Goal: Information Seeking & Learning: Learn about a topic

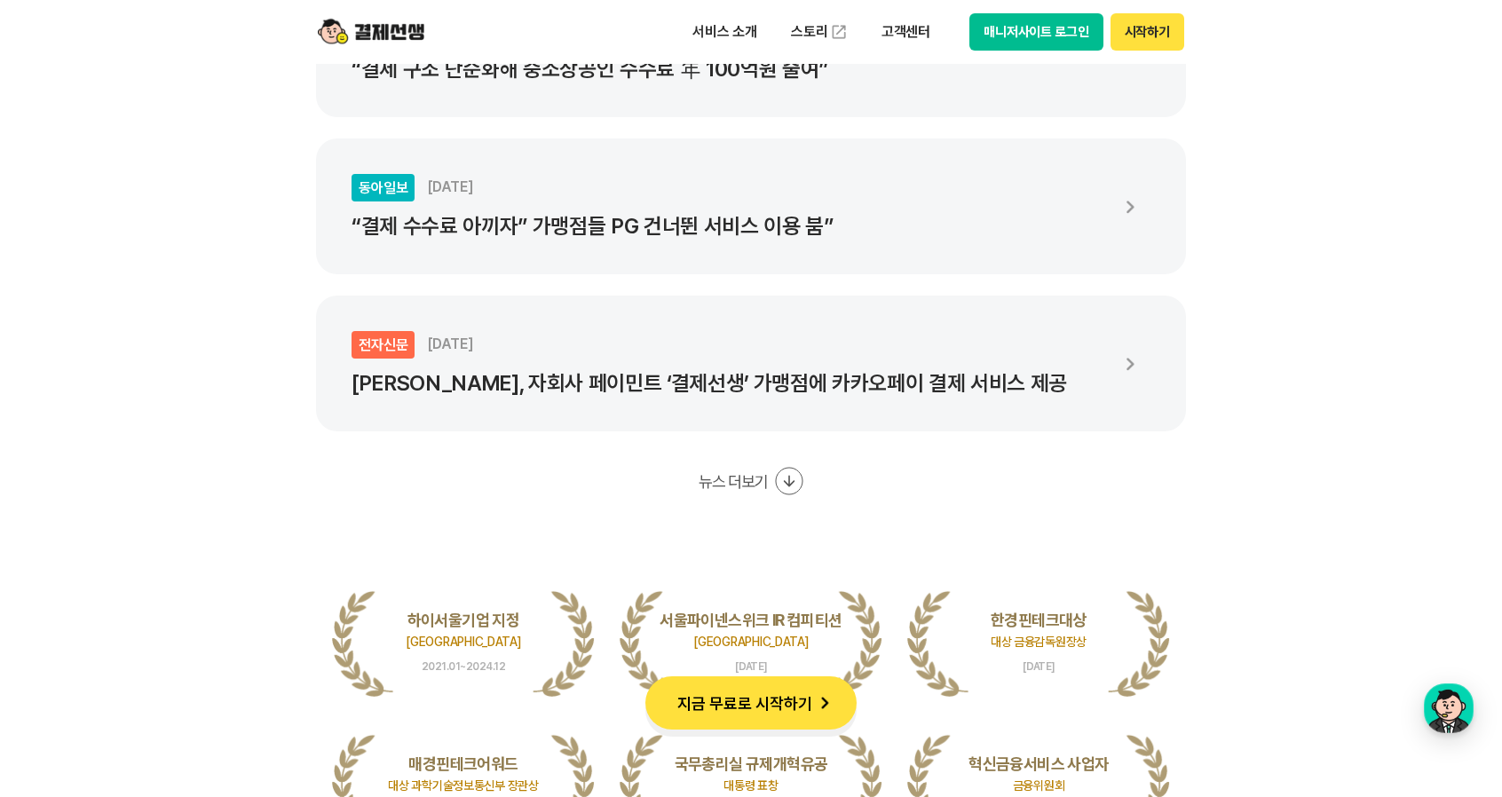
scroll to position [3551, 0]
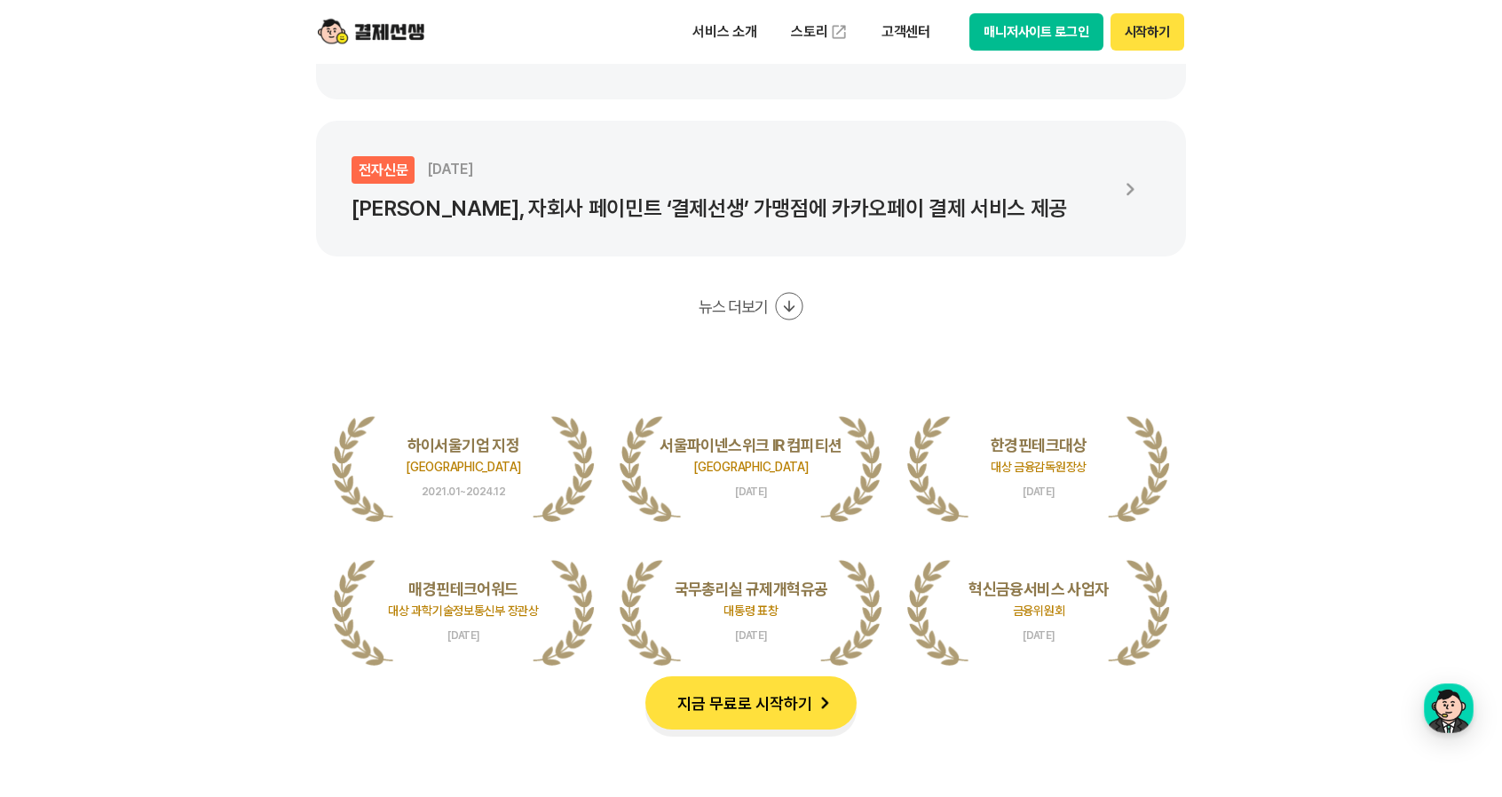
click at [788, 712] on button "지금 무료로 시작하기" at bounding box center [750, 702] width 211 height 53
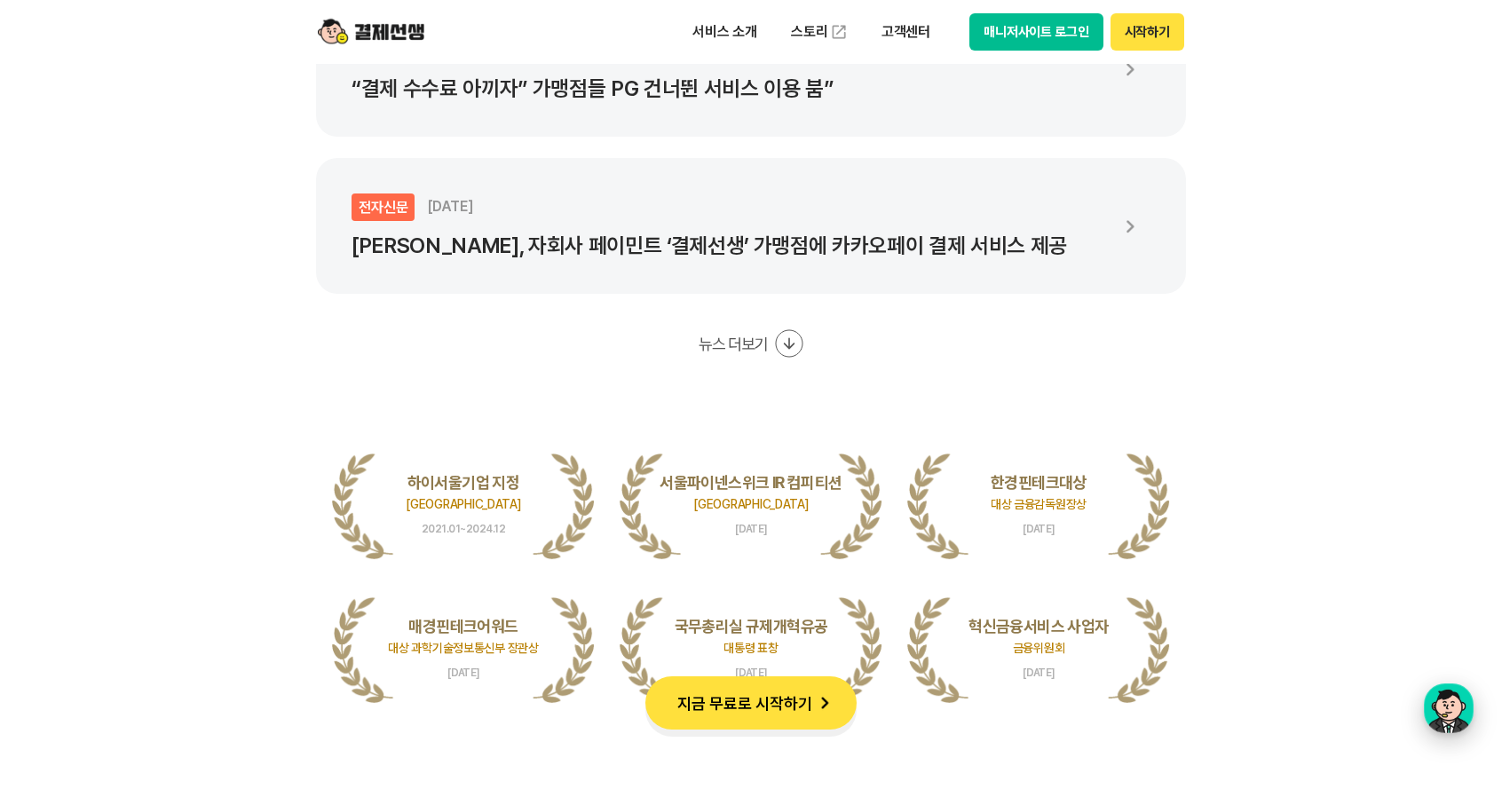
scroll to position [3373, 0]
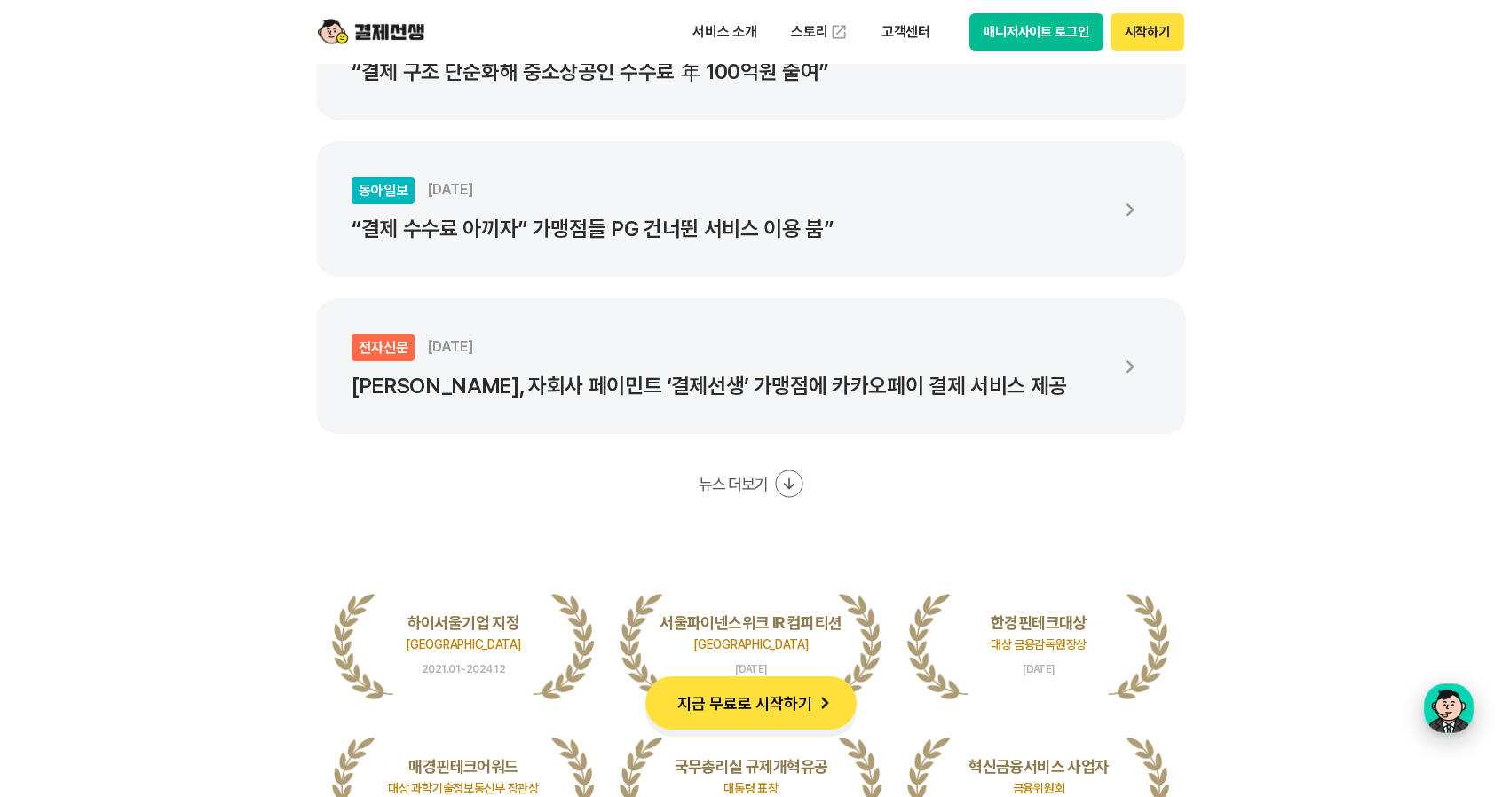
click at [1447, 720] on div "button" at bounding box center [1449, 709] width 50 height 50
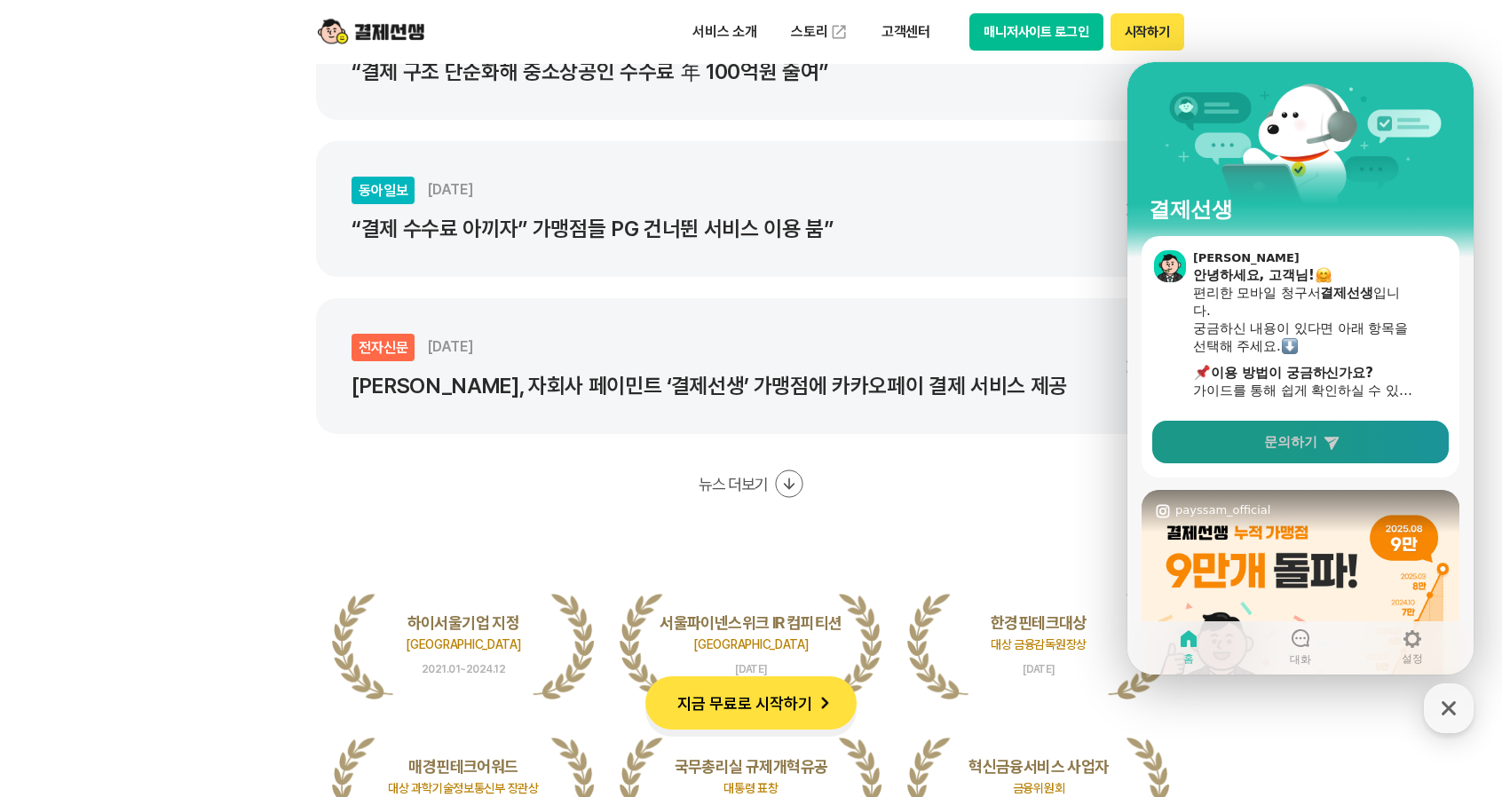
click at [1313, 455] on link "문의하기" at bounding box center [1300, 442] width 296 height 43
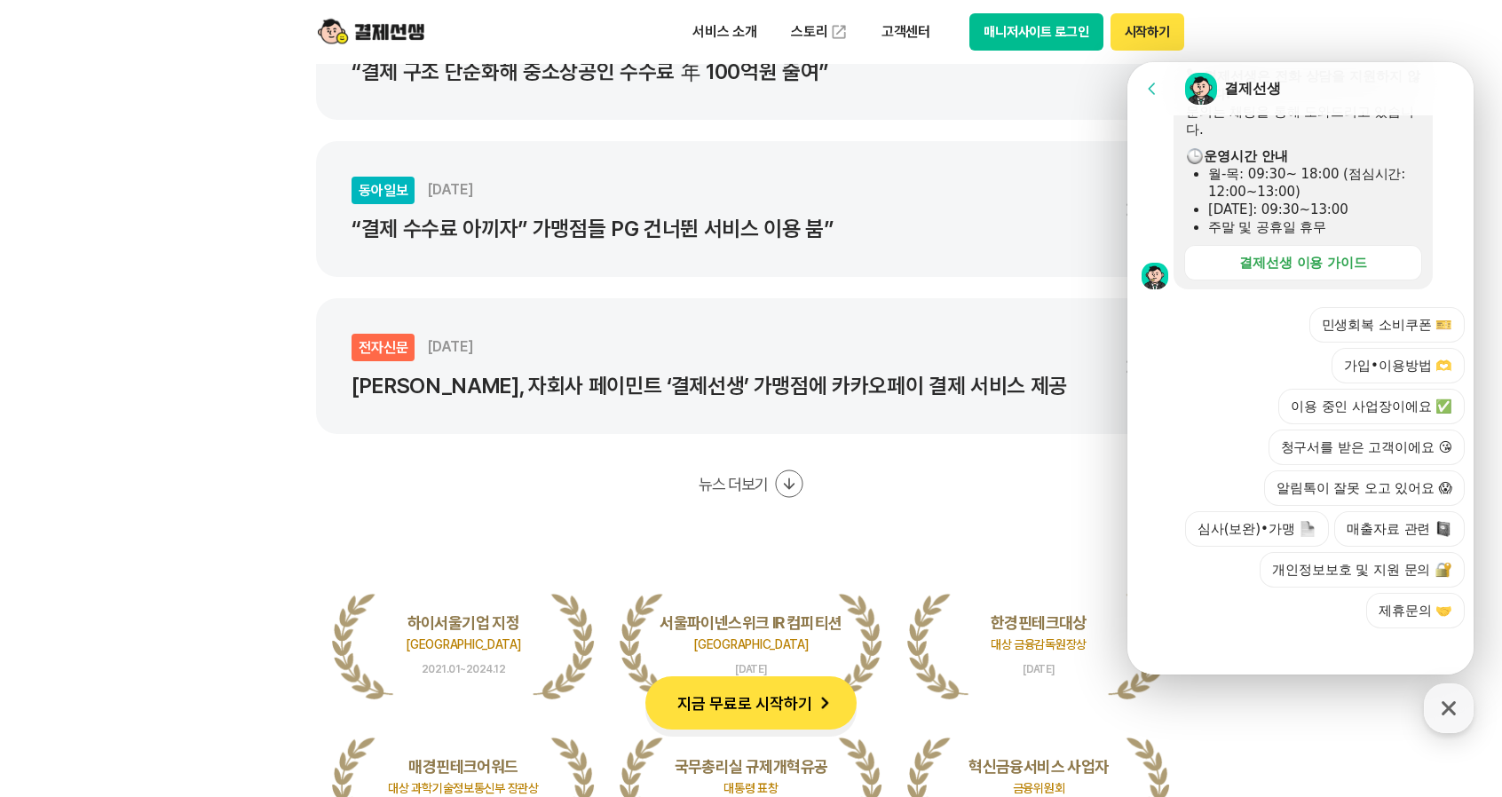
scroll to position [531, 0]
click at [1162, 96] on button "Go to previous page" at bounding box center [1159, 89] width 47 height 36
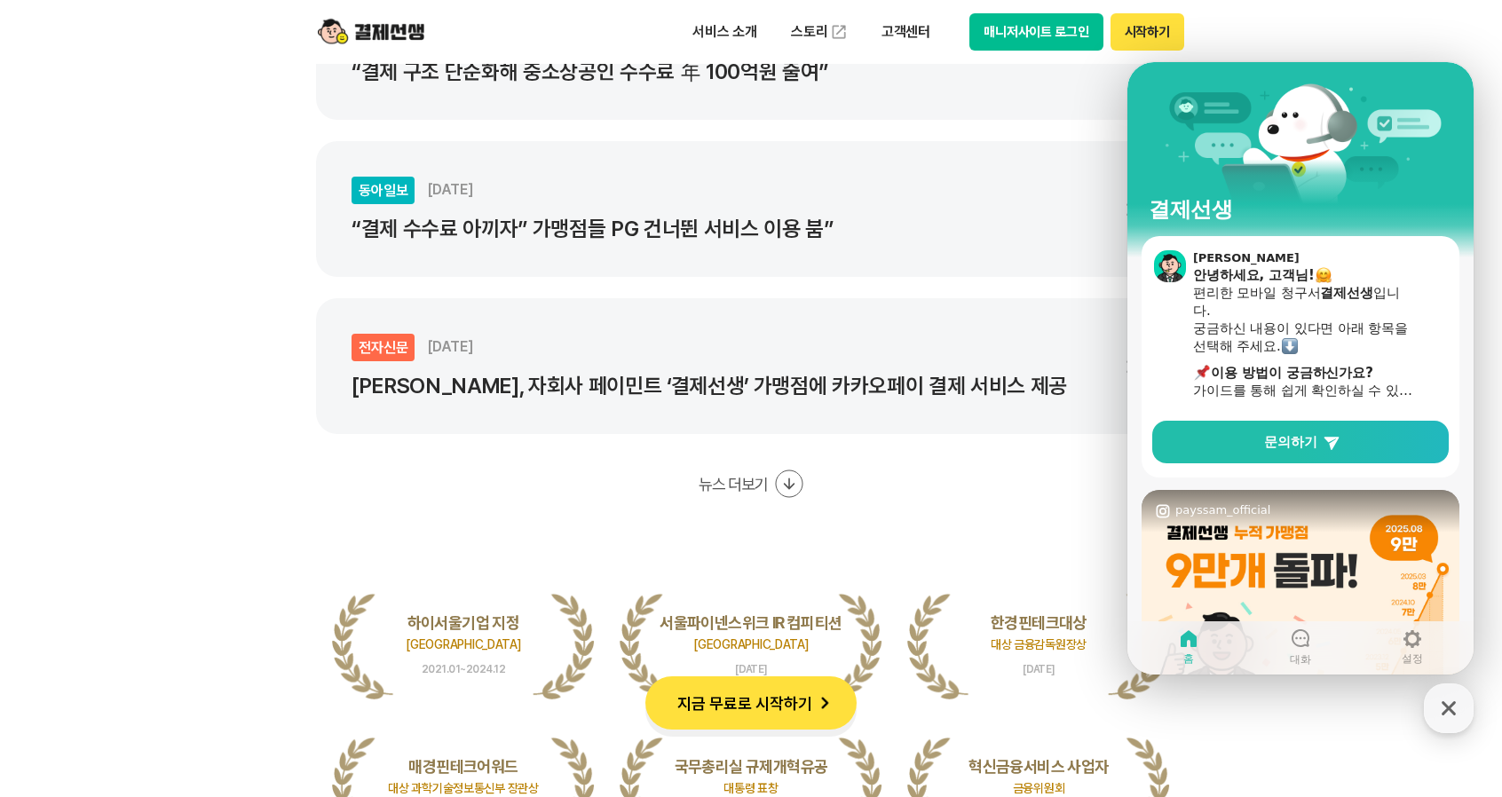
click at [1092, 128] on ul "동아일보 [DATE] “결제 구조 단순화해 중소상공인 수수료 年 100억원 줄여” 동아일보 [DATE] “결제 수수료 아끼자” 가맹점들 PG …" at bounding box center [751, 209] width 870 height 450
click at [1470, 717] on div "button" at bounding box center [1449, 709] width 50 height 50
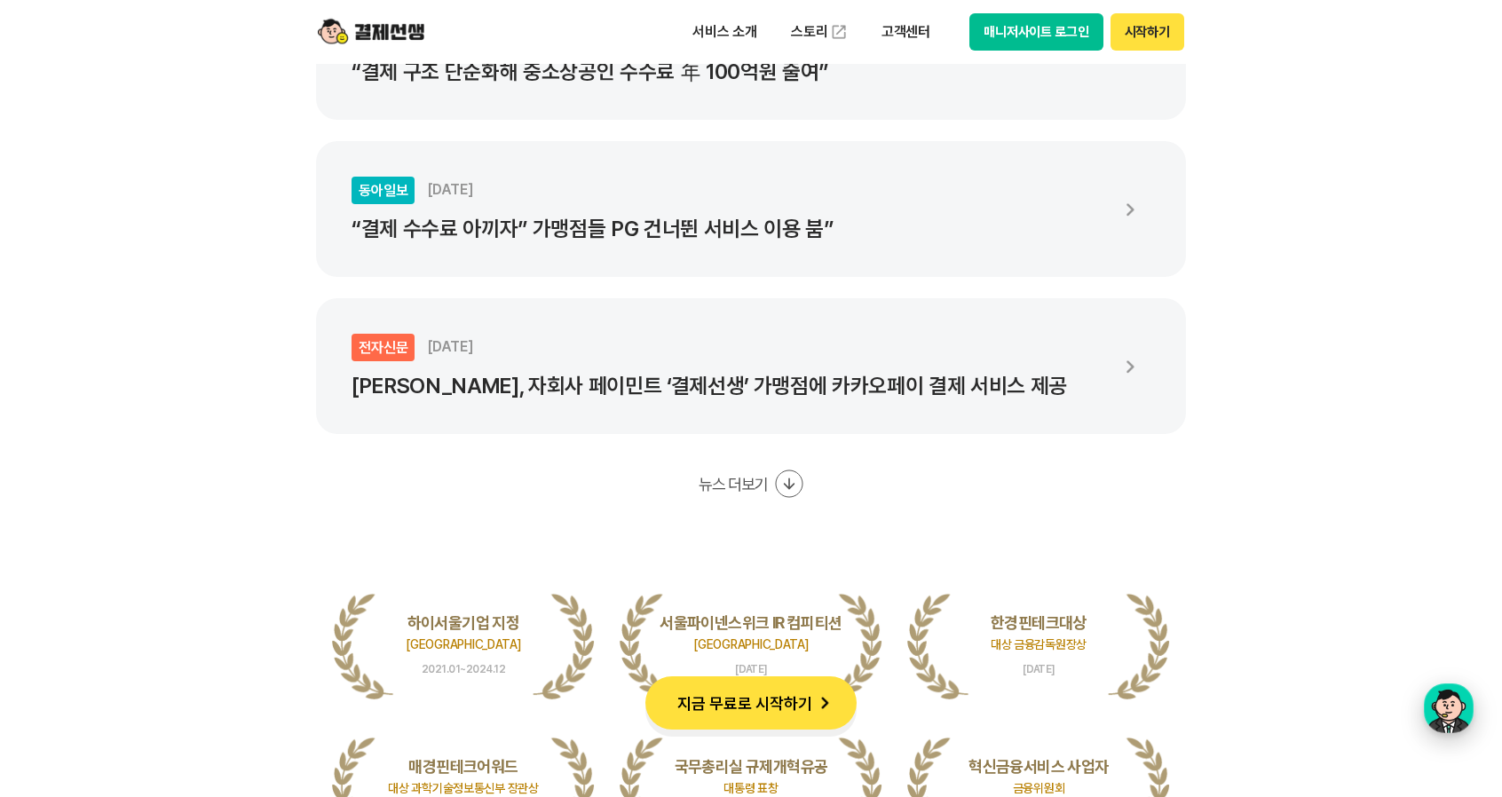
click at [1441, 716] on div "button" at bounding box center [1449, 709] width 50 height 50
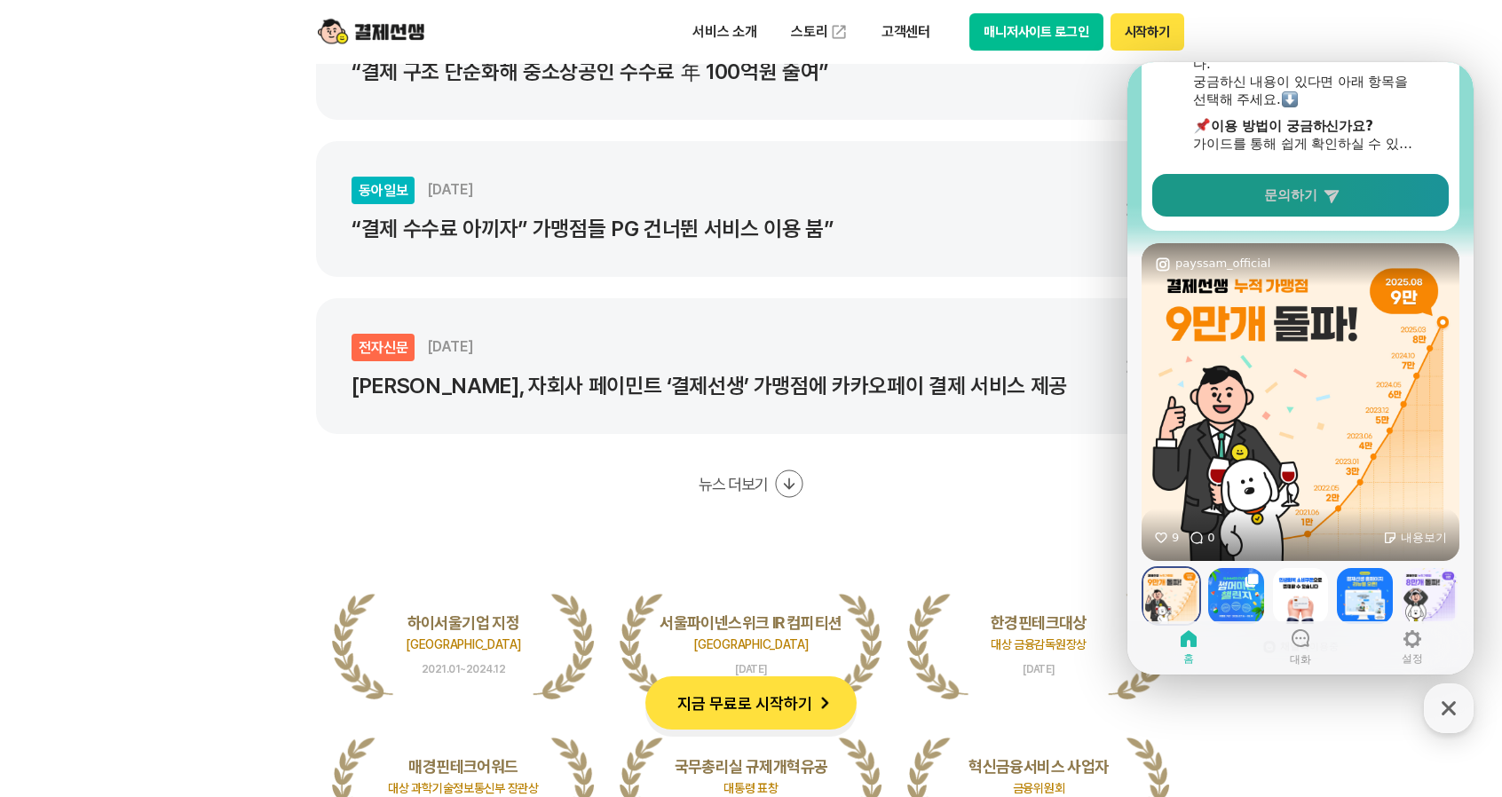
scroll to position [304, 0]
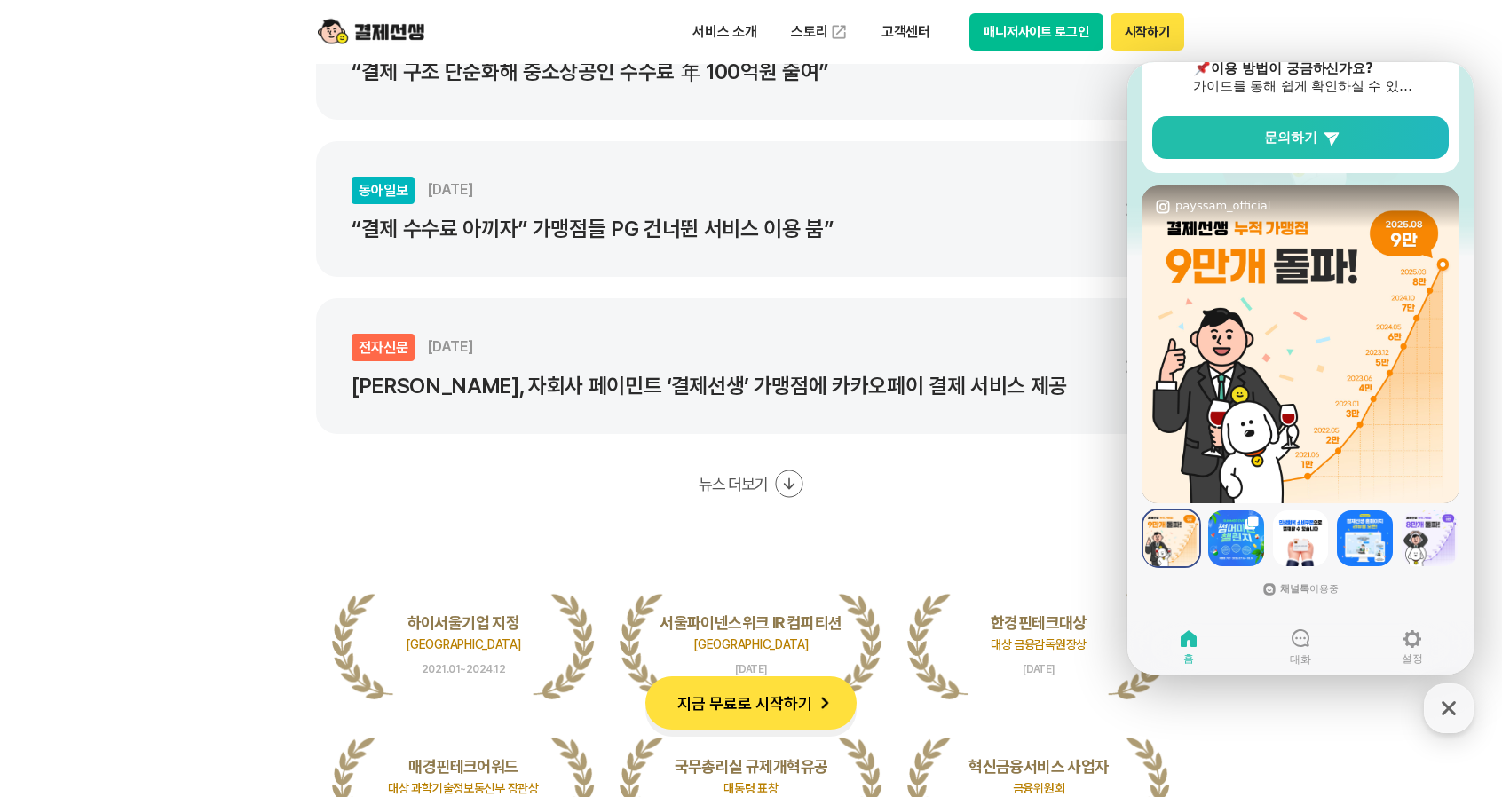
click at [1245, 542] on img at bounding box center [1236, 538] width 56 height 56
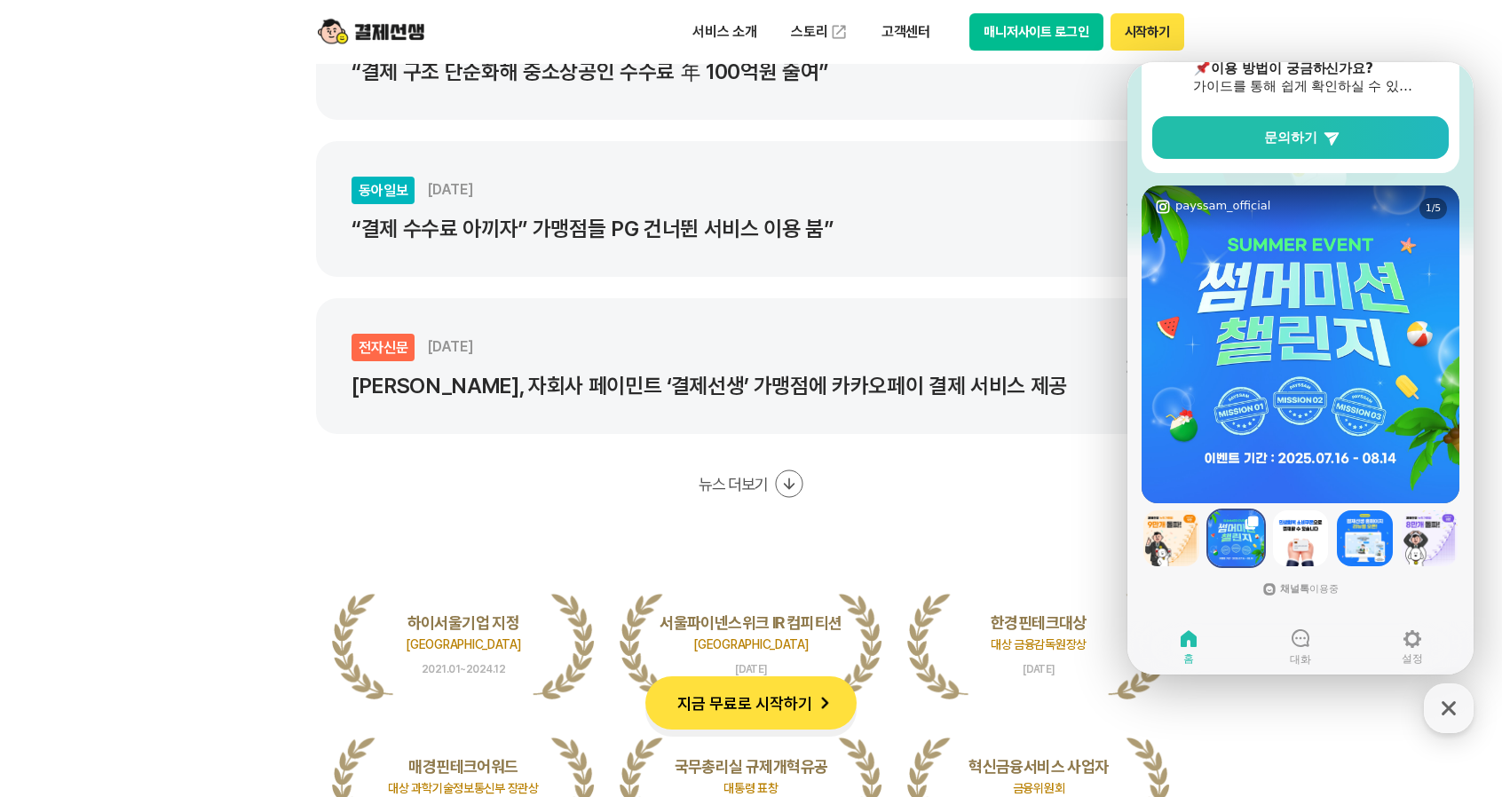
click at [1292, 548] on img at bounding box center [1301, 538] width 56 height 56
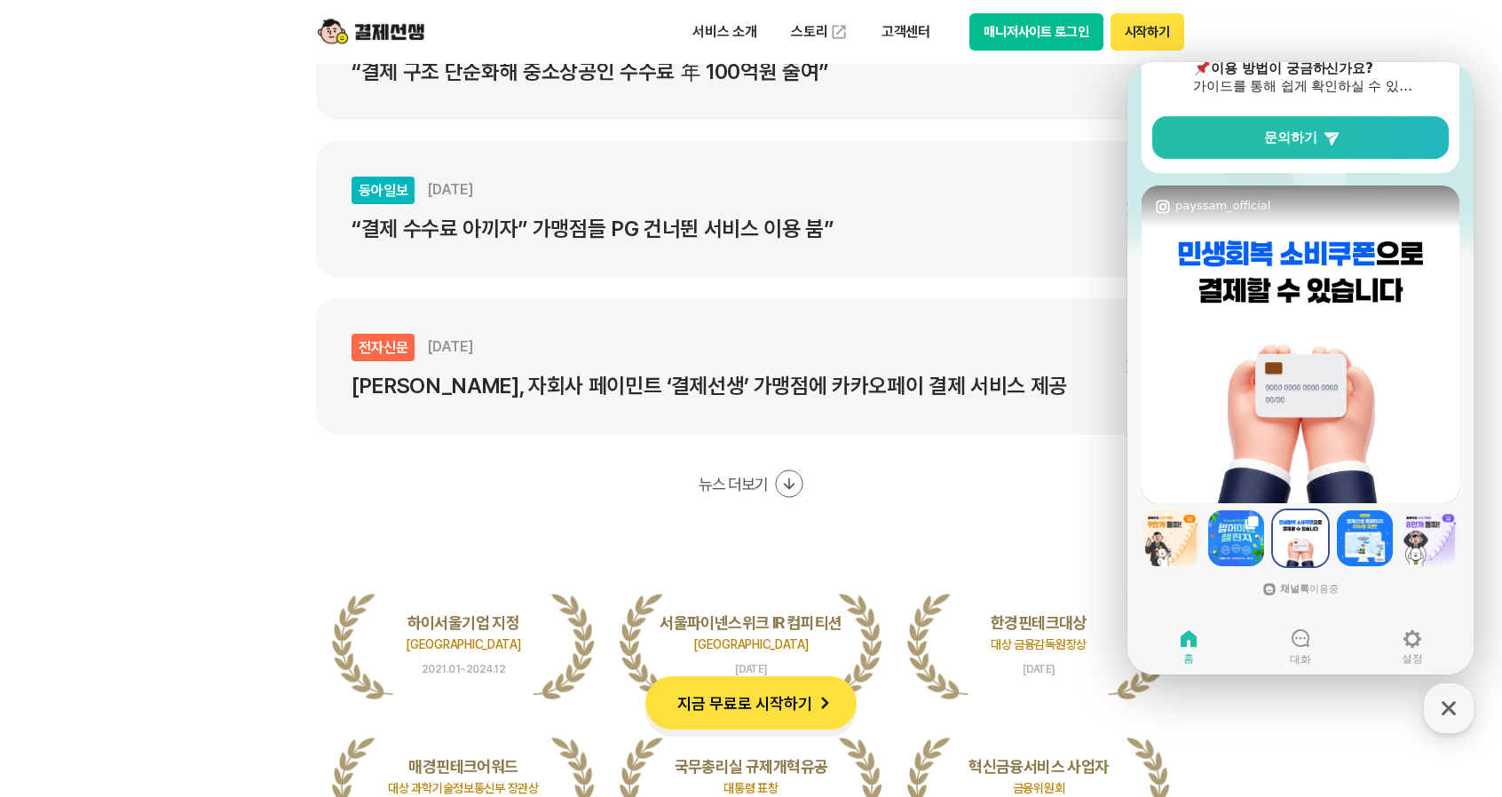
click at [1369, 547] on img at bounding box center [1365, 538] width 56 height 56
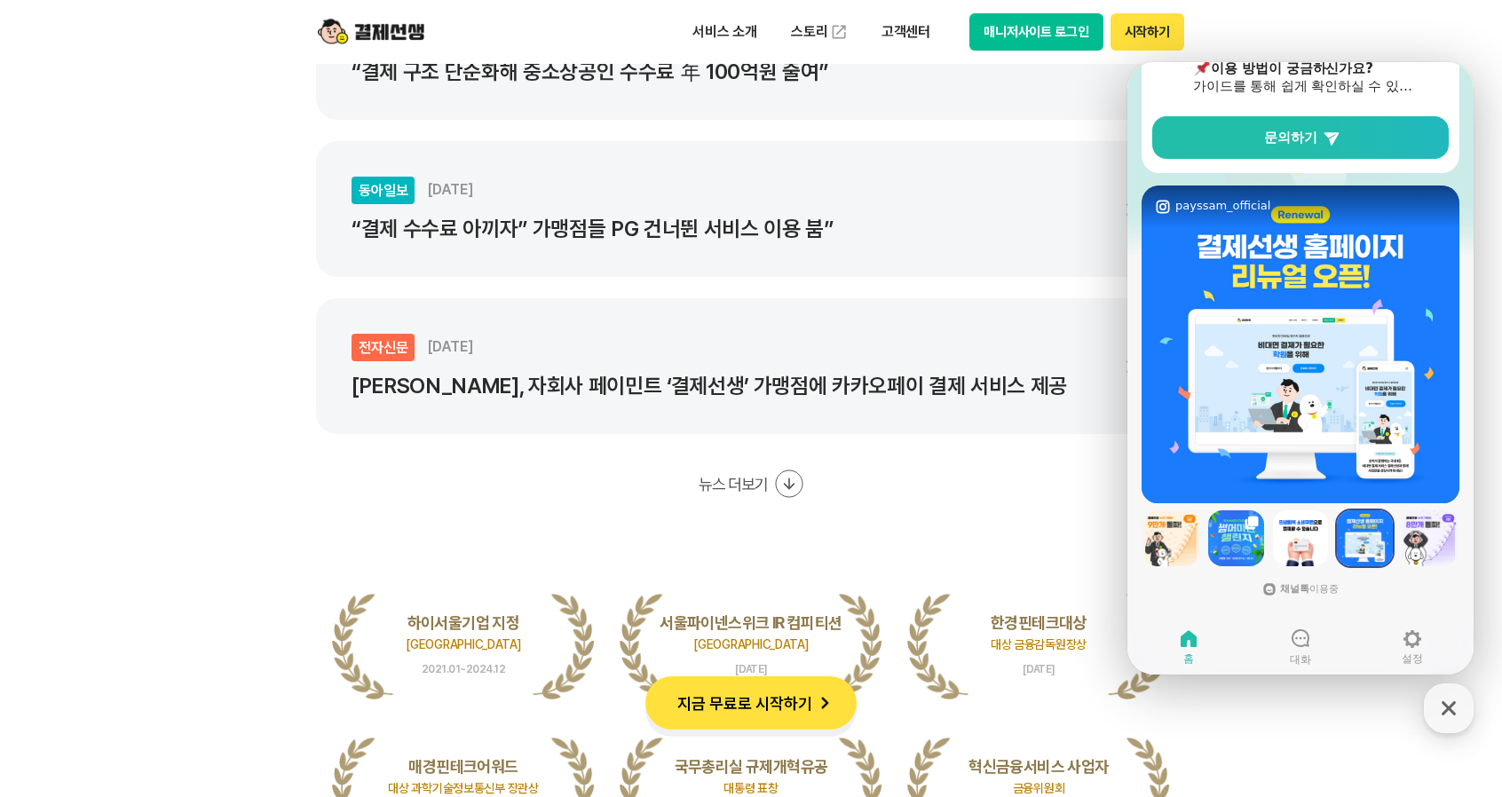
click at [1181, 540] on img at bounding box center [1171, 538] width 56 height 56
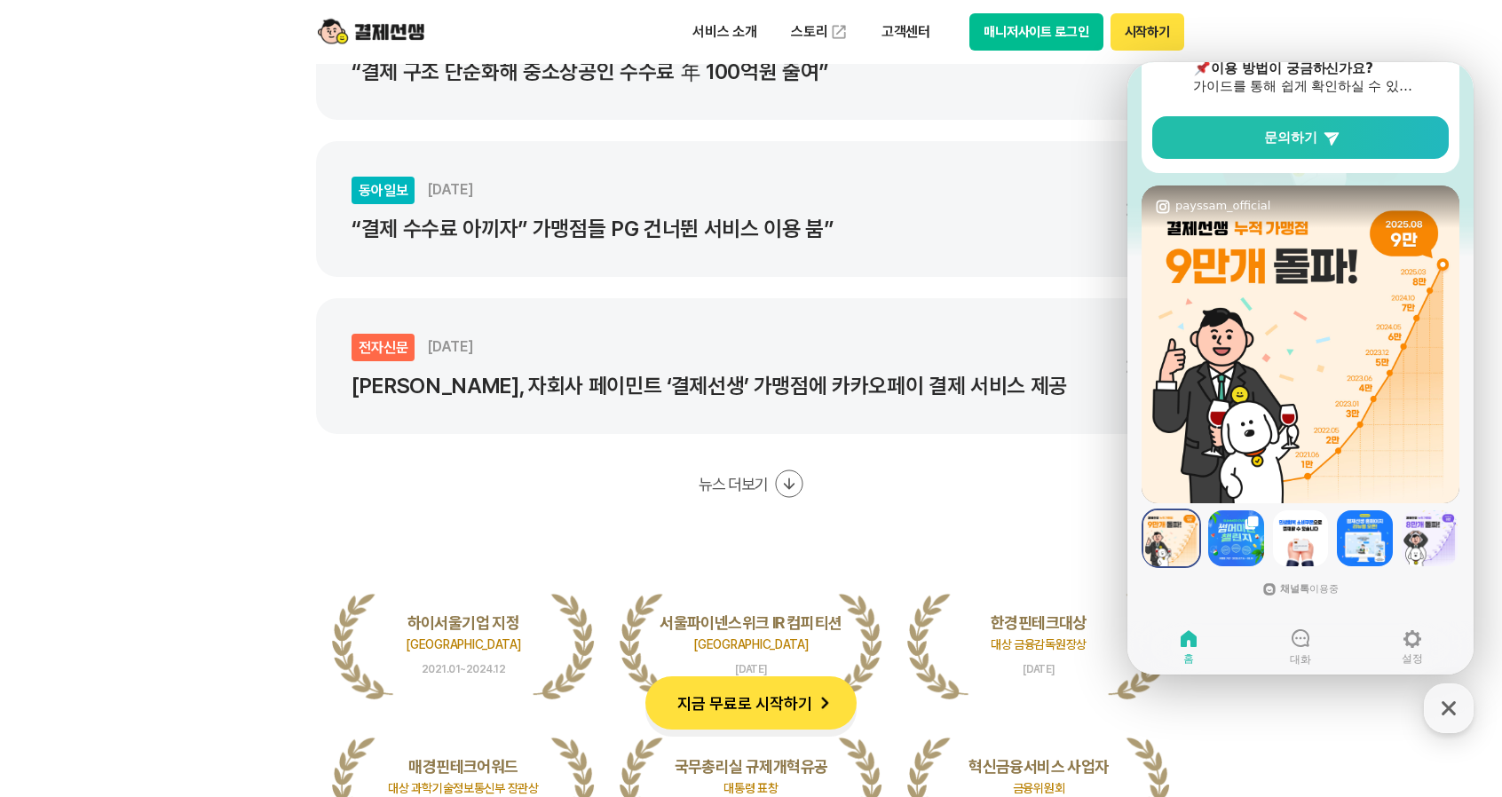
click at [1004, 486] on div "동아일보 [DATE] “결제 구조 단순화해 중소상공인 수수료 年 100억원 줄여” 동아일보 [DATE] “결제 수수료 아끼자” 가맹점들 PG …" at bounding box center [751, 241] width 870 height 514
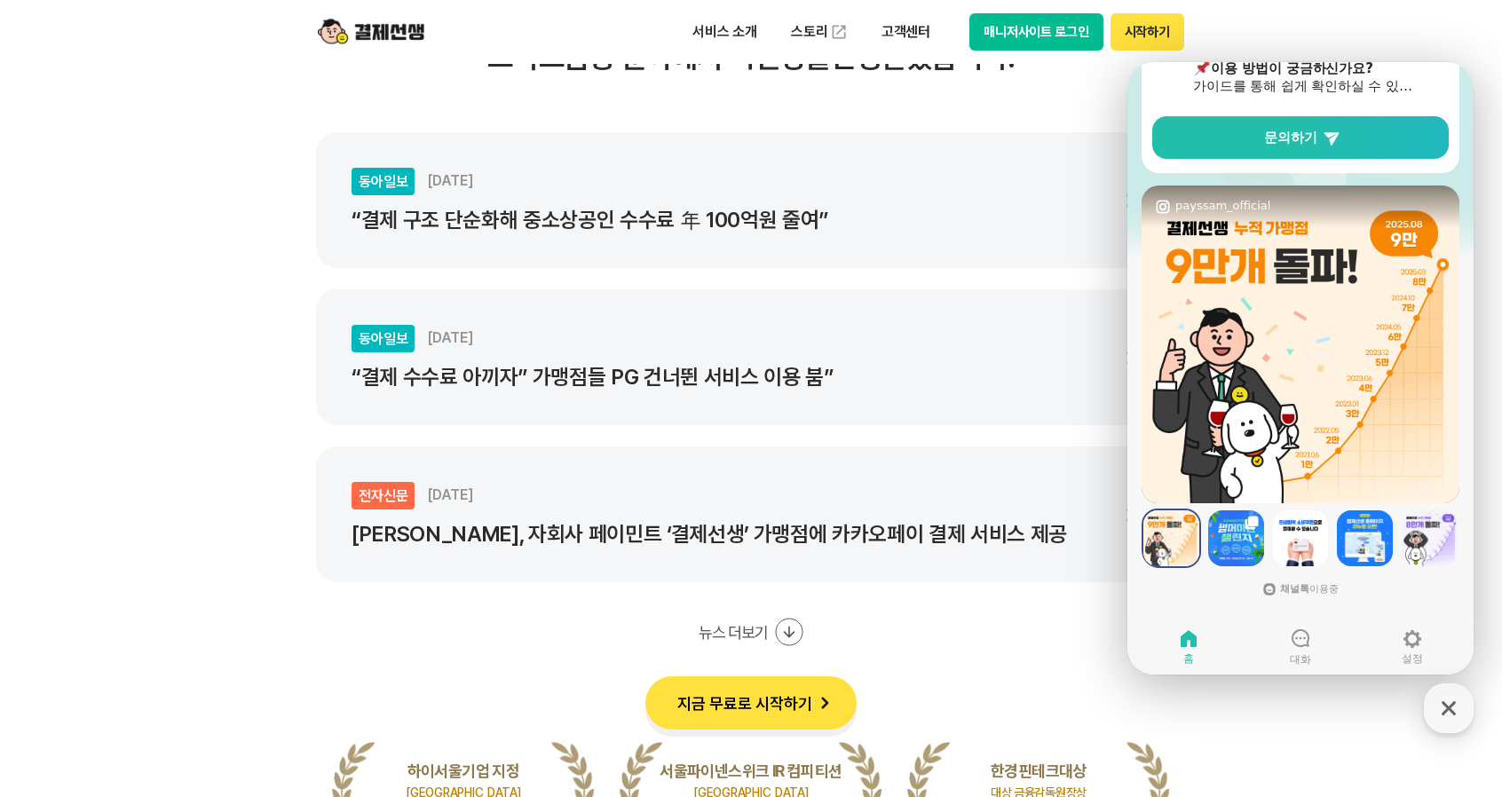
scroll to position [2929, 0]
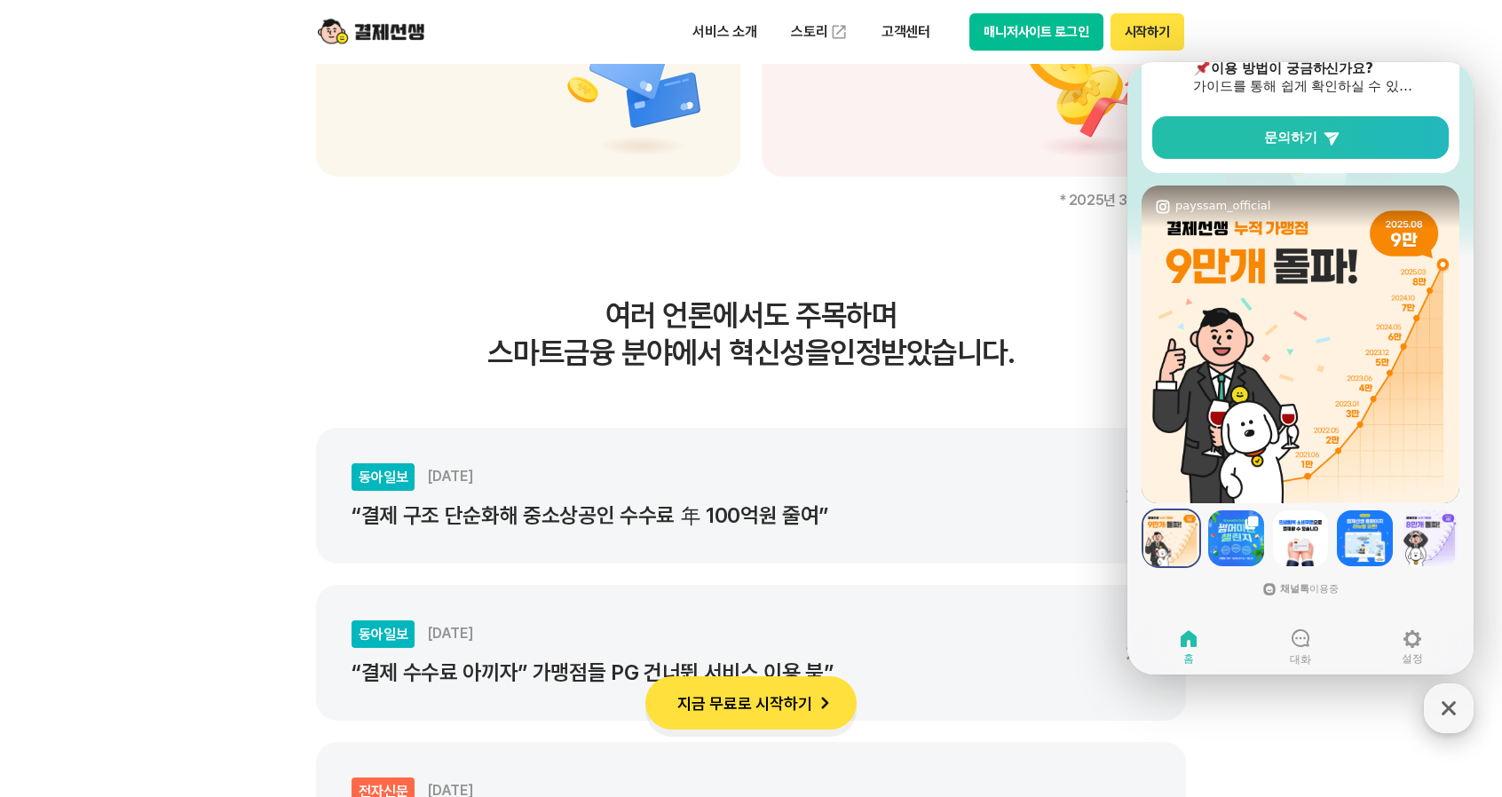
click at [1454, 702] on icon "button" at bounding box center [1449, 708] width 32 height 32
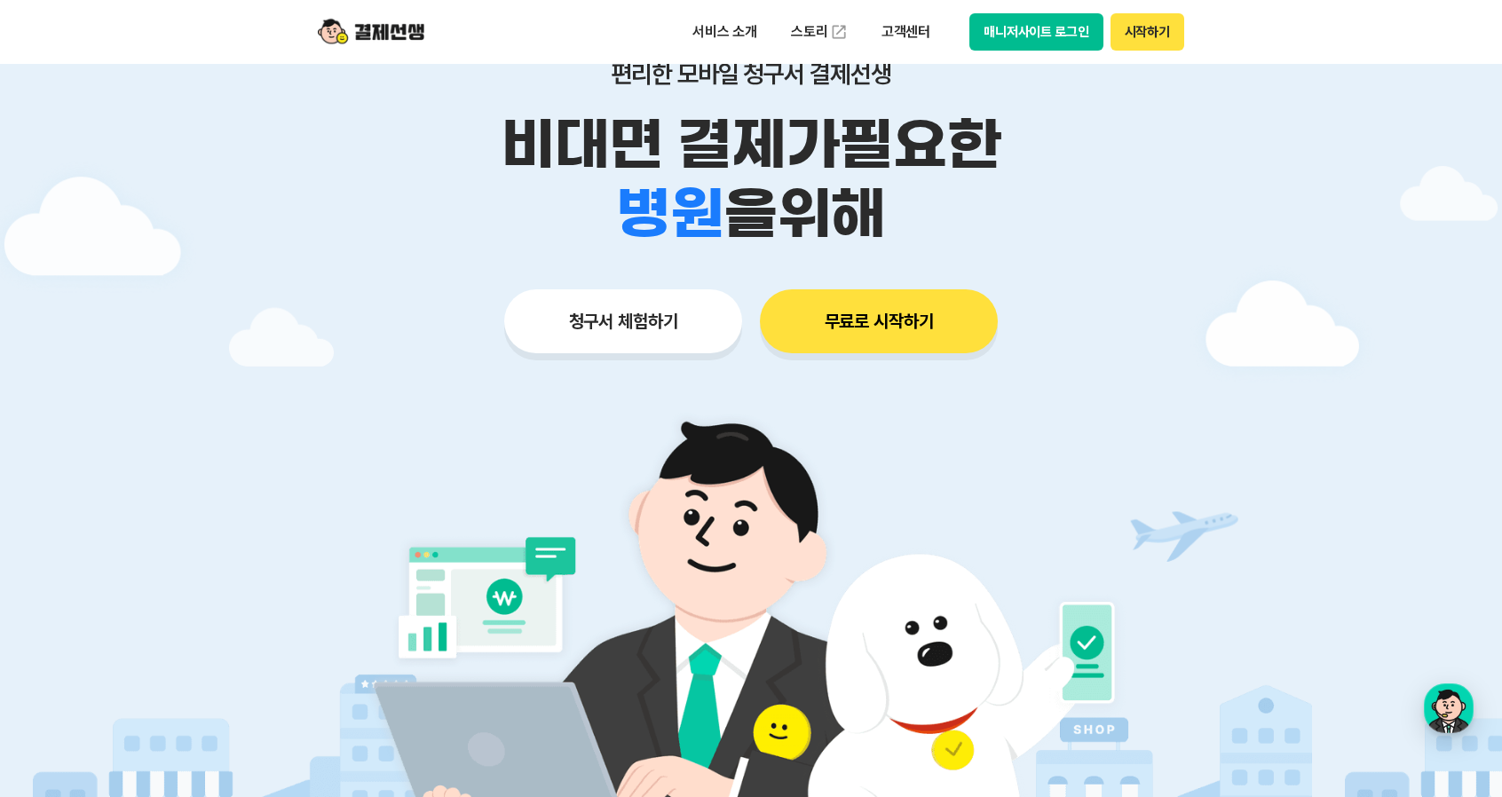
scroll to position [0, 0]
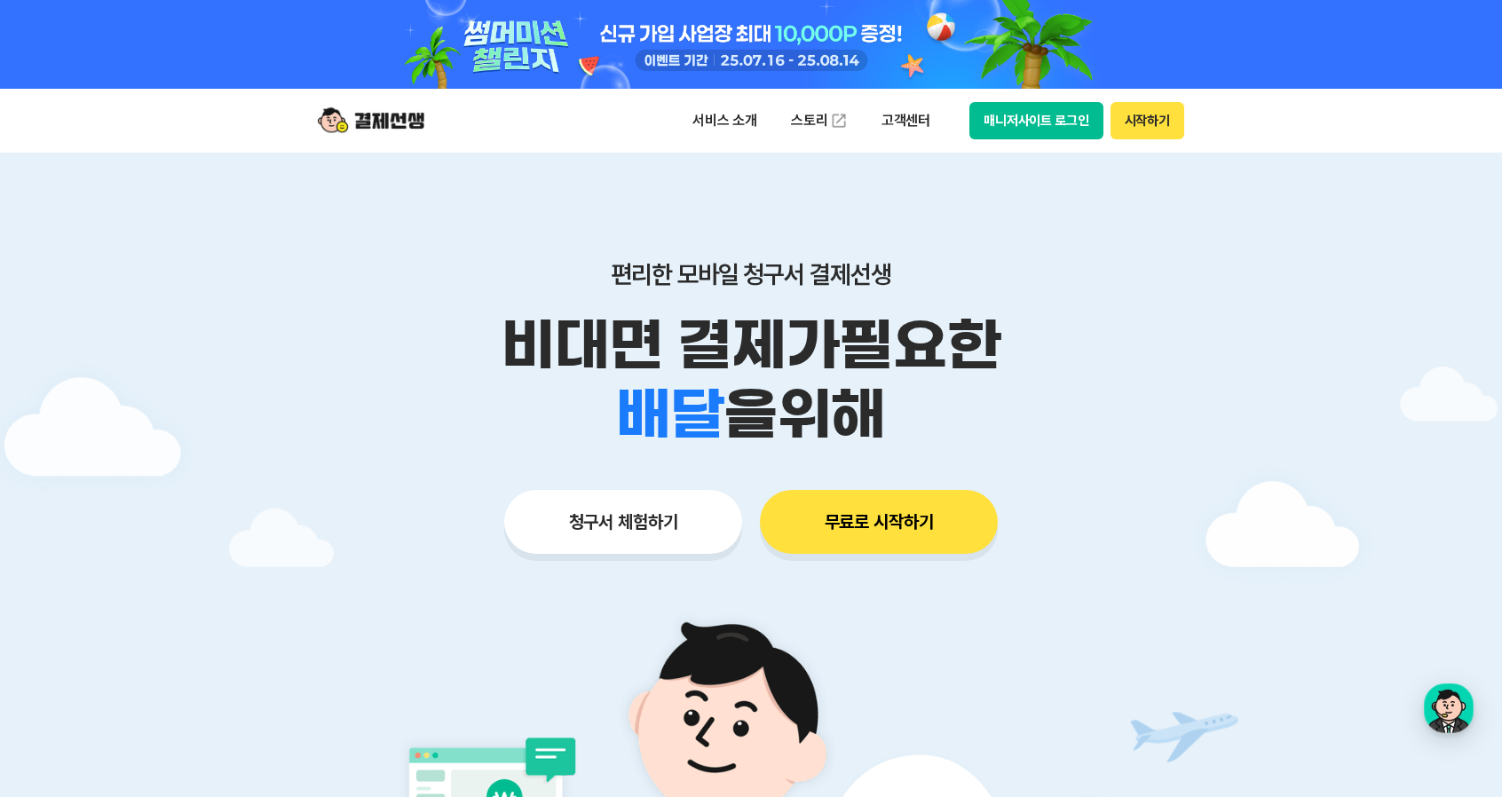
click at [1003, 122] on button "매니저사이트 로그인" at bounding box center [1036, 120] width 134 height 37
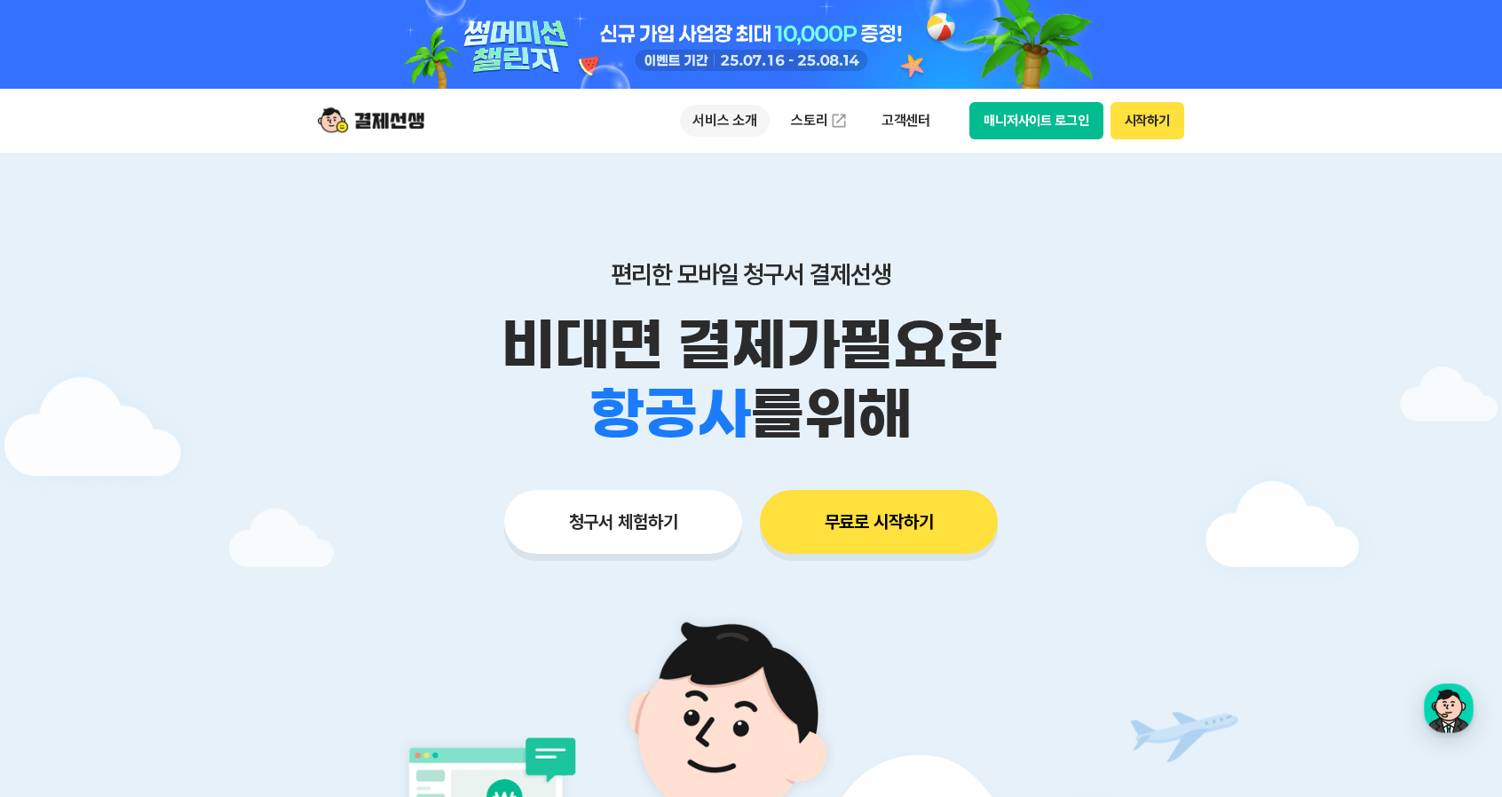
click at [749, 122] on p "서비스 소개" at bounding box center [725, 121] width 90 height 32
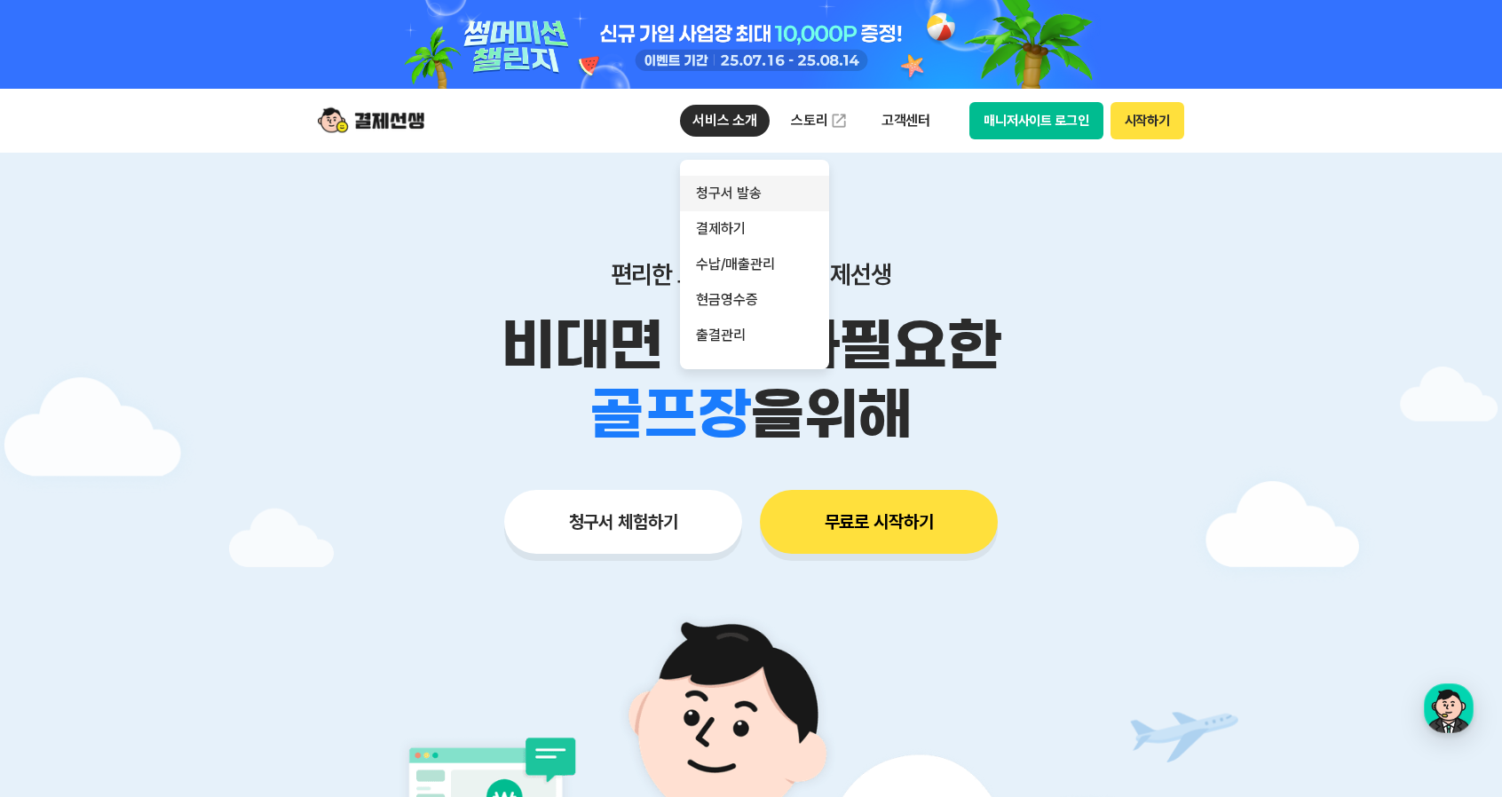
click at [752, 186] on link "청구서 발송" at bounding box center [754, 194] width 149 height 36
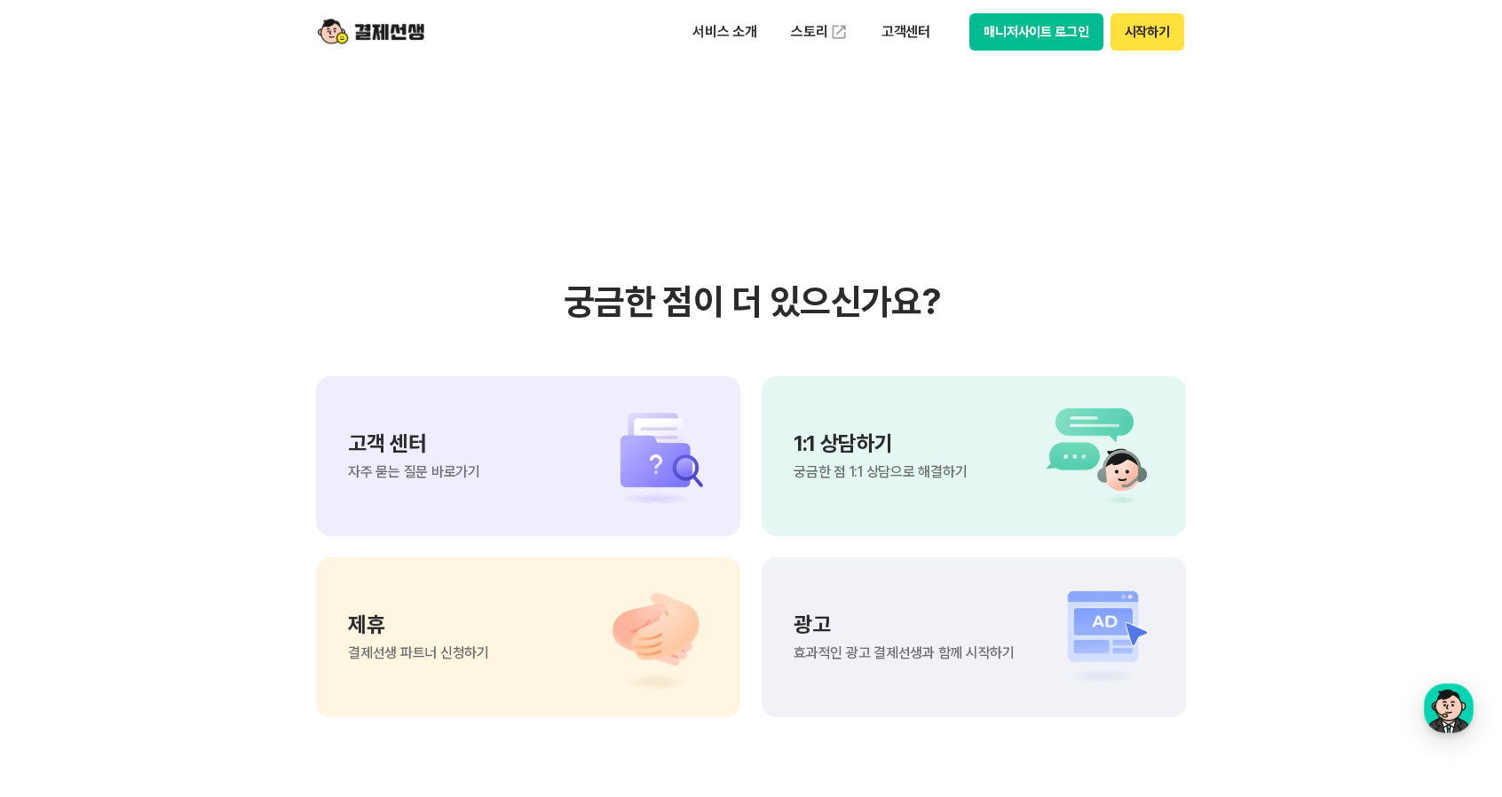
scroll to position [4083, 0]
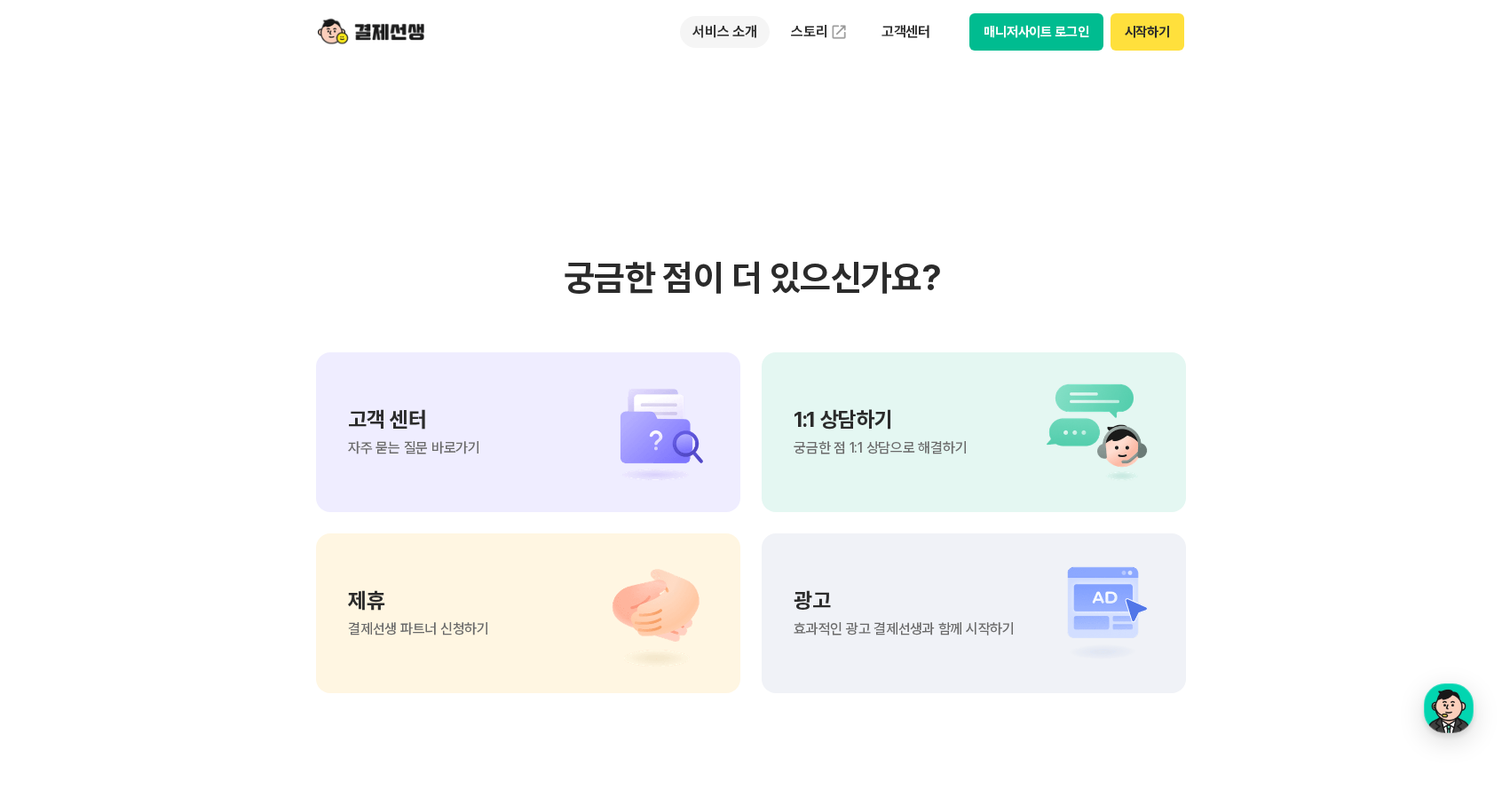
click at [744, 35] on p "서비스 소개" at bounding box center [725, 32] width 90 height 32
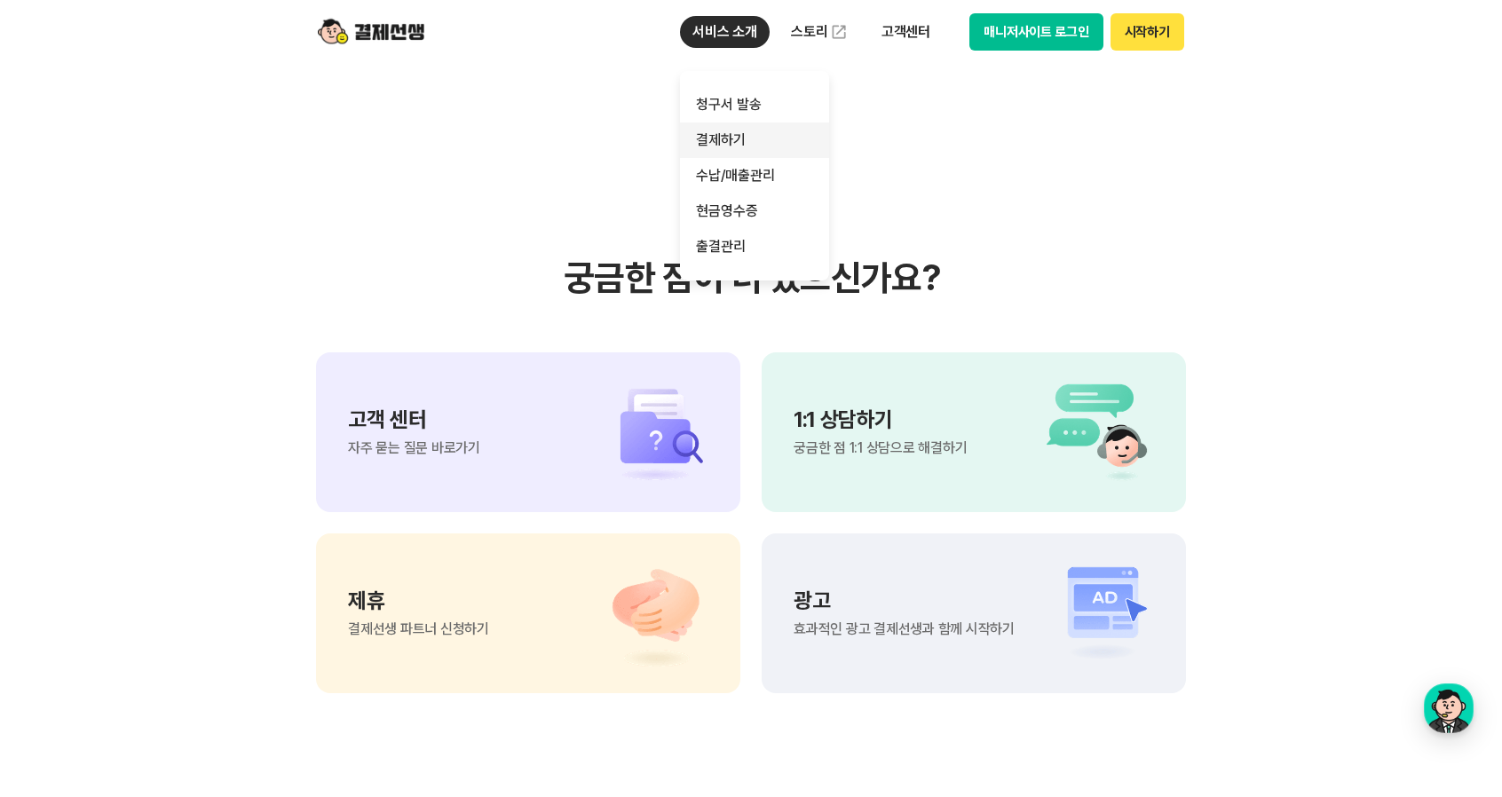
click at [755, 136] on link "결제하기" at bounding box center [754, 140] width 149 height 36
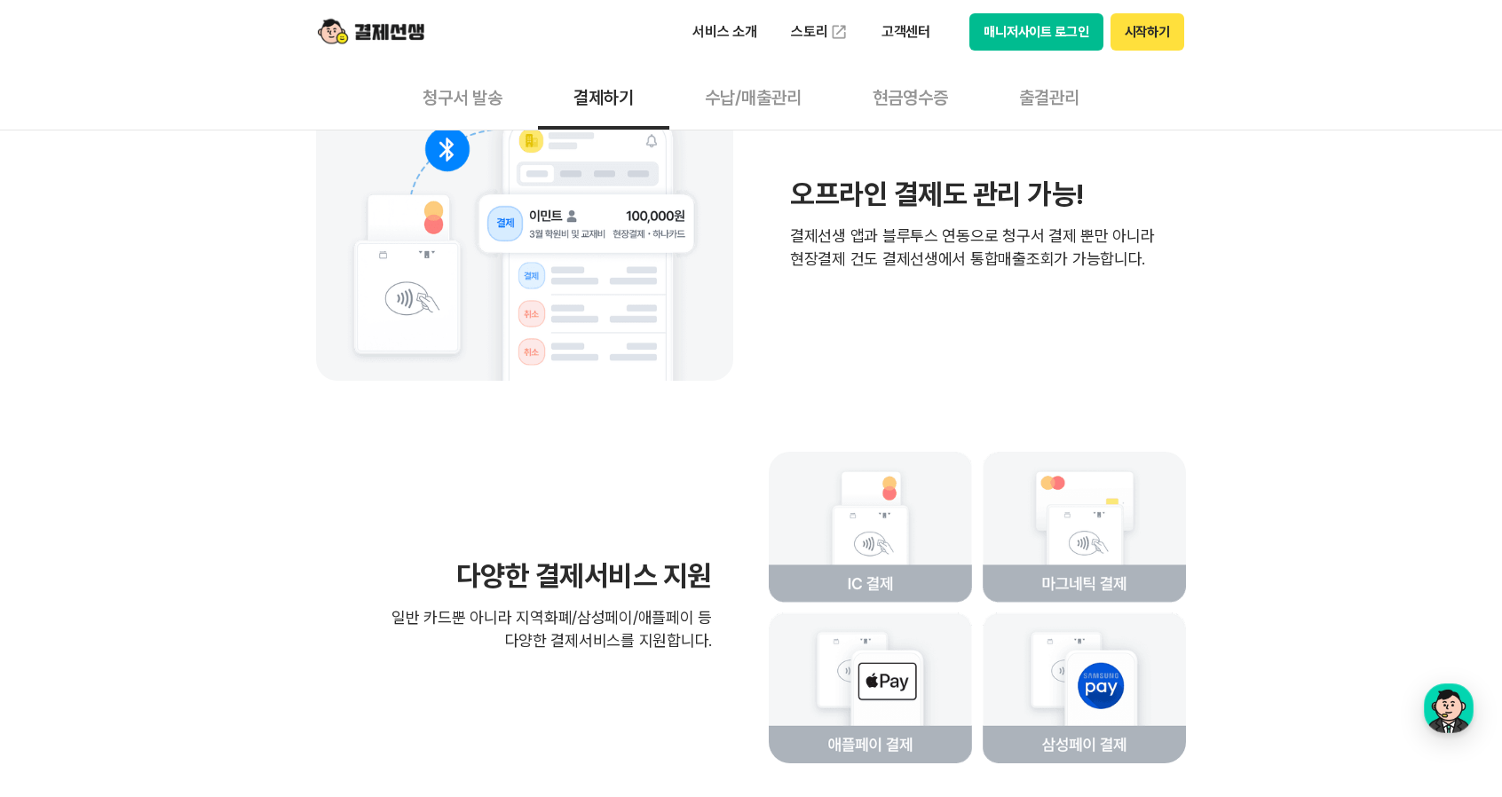
scroll to position [3995, 0]
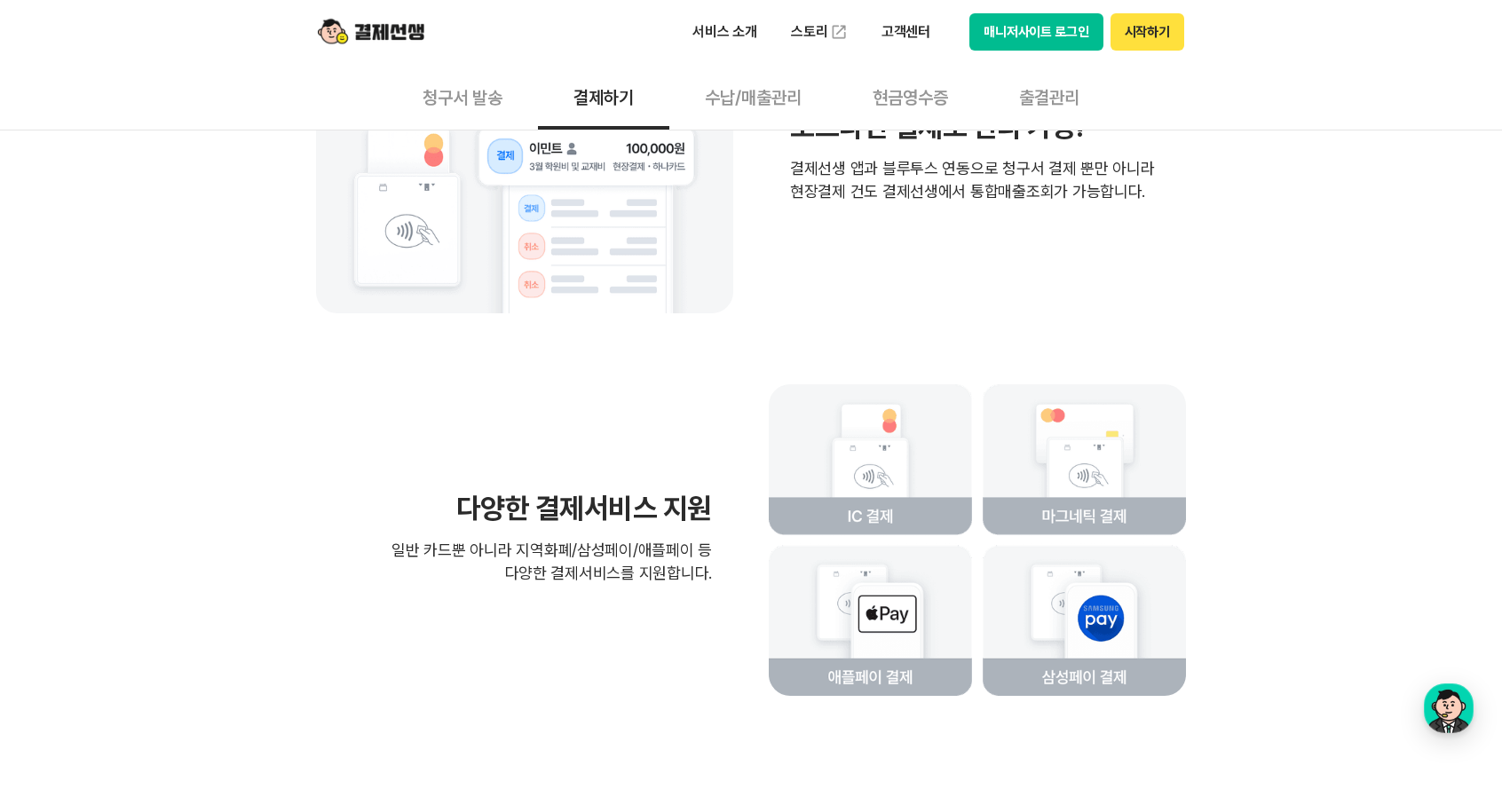
click at [637, 91] on button "결제하기" at bounding box center [603, 97] width 131 height 66
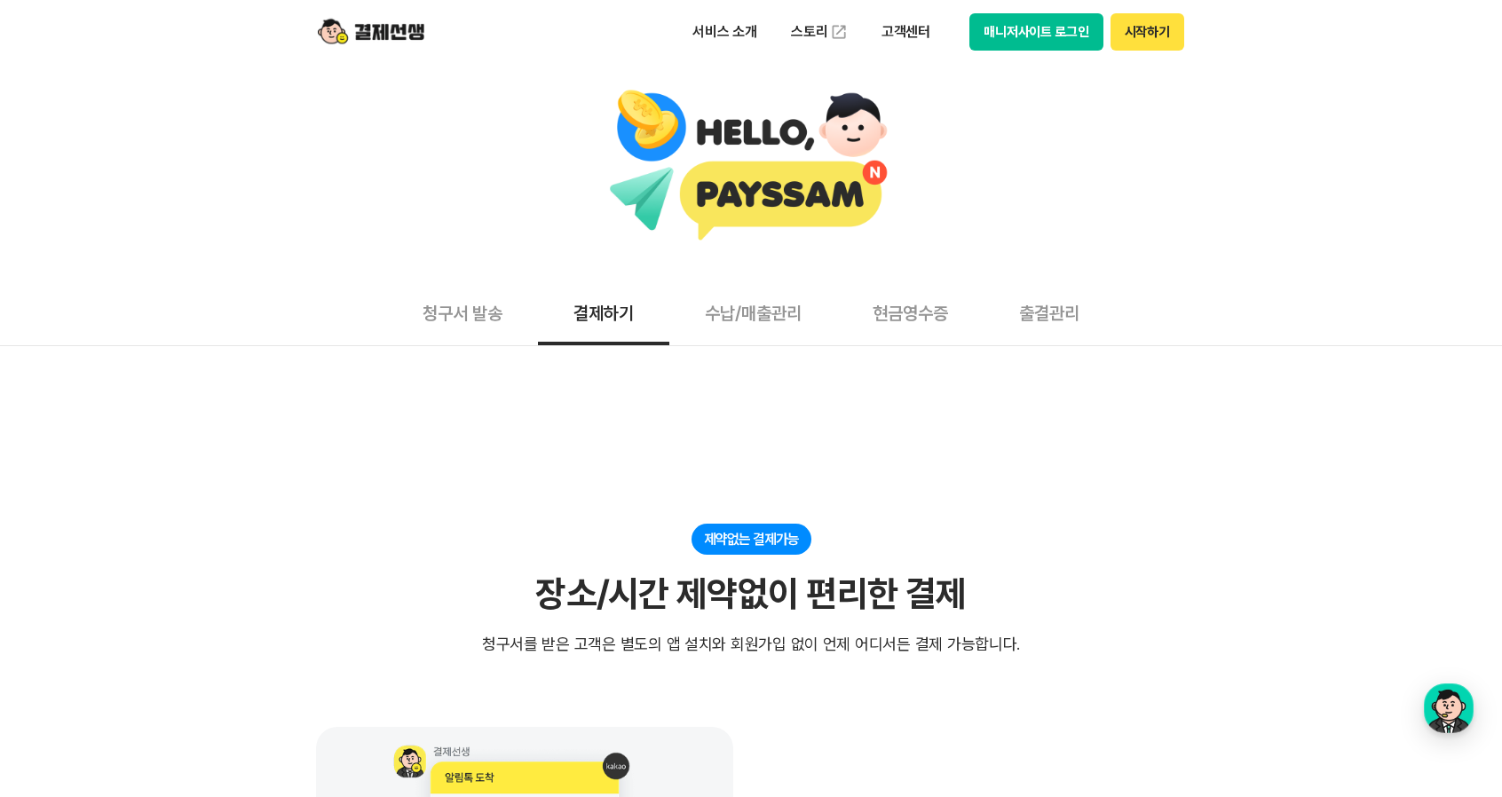
click at [705, 315] on button "수납/매출관리" at bounding box center [753, 313] width 168 height 66
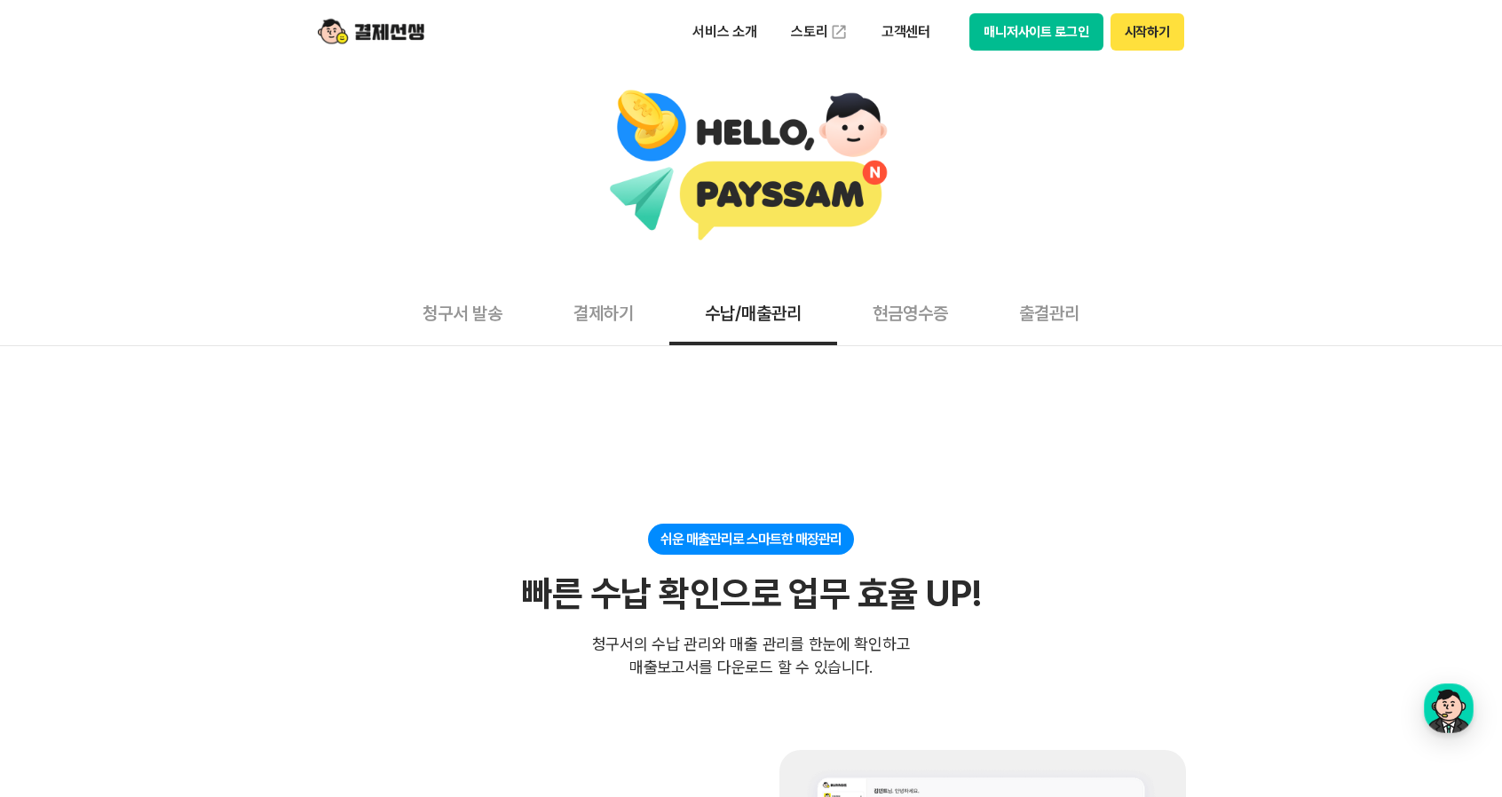
click at [966, 322] on button "현금영수증" at bounding box center [910, 313] width 146 height 66
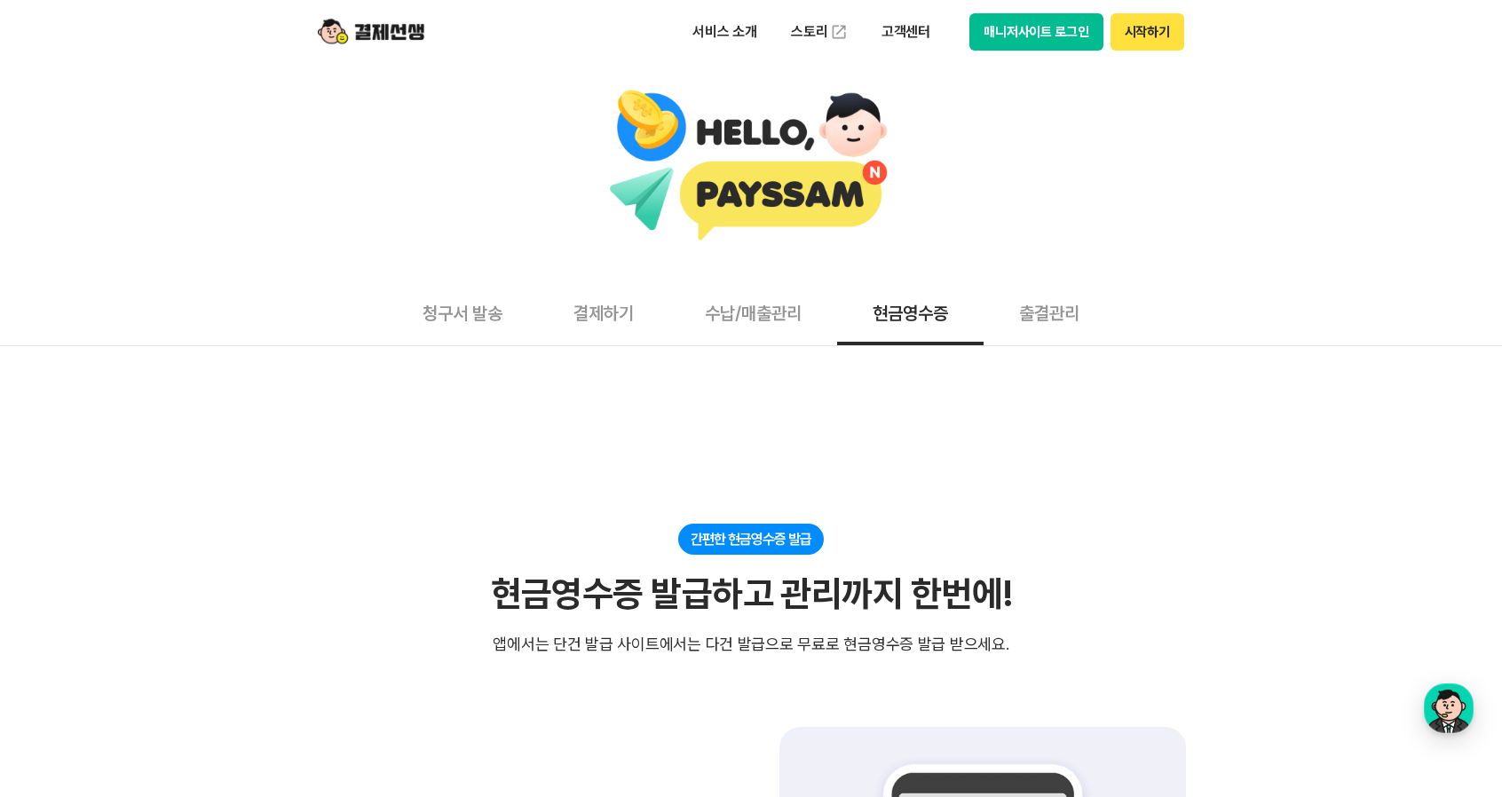
click at [1063, 313] on button "출결관리" at bounding box center [1049, 313] width 131 height 66
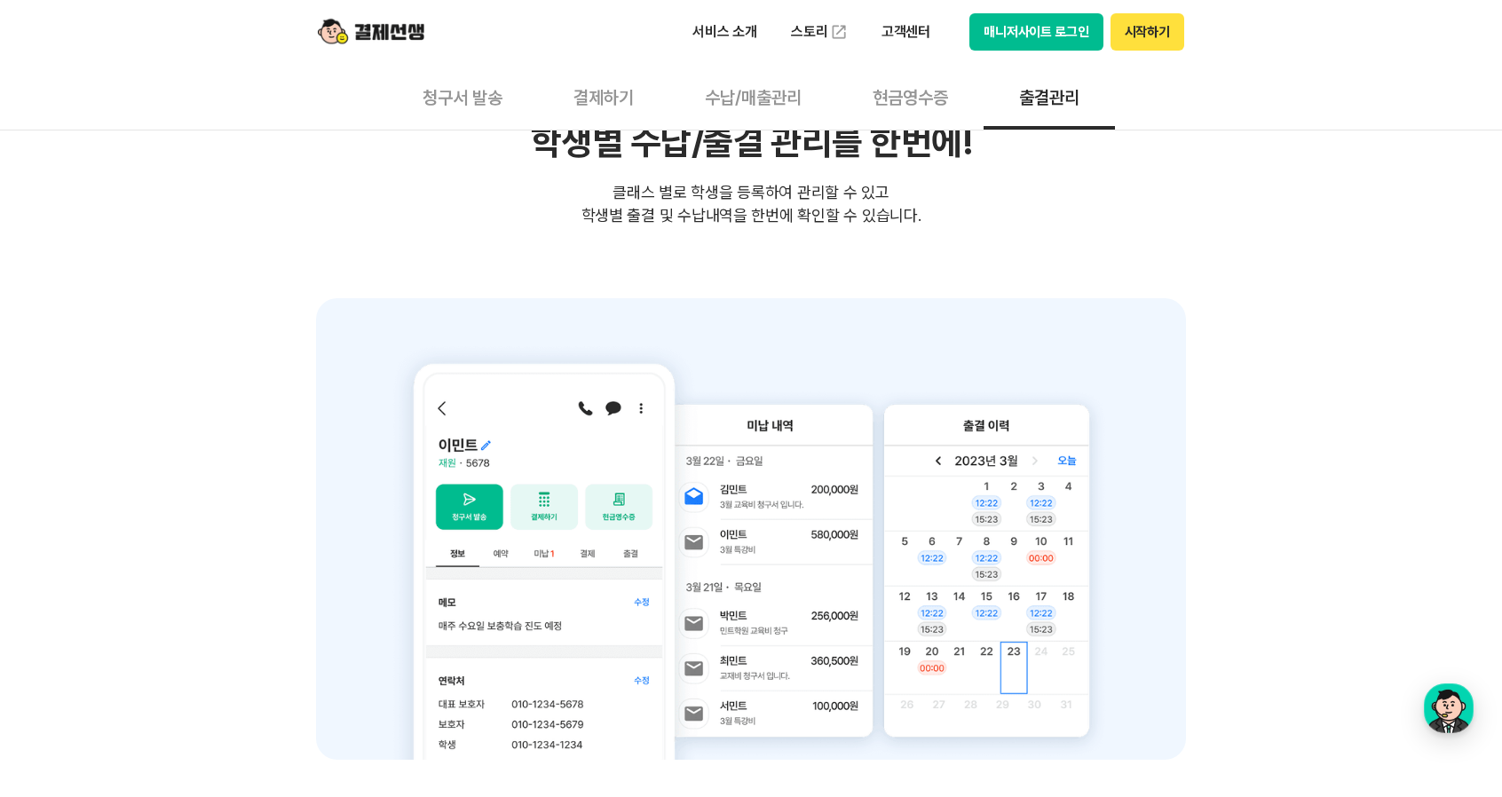
scroll to position [178, 0]
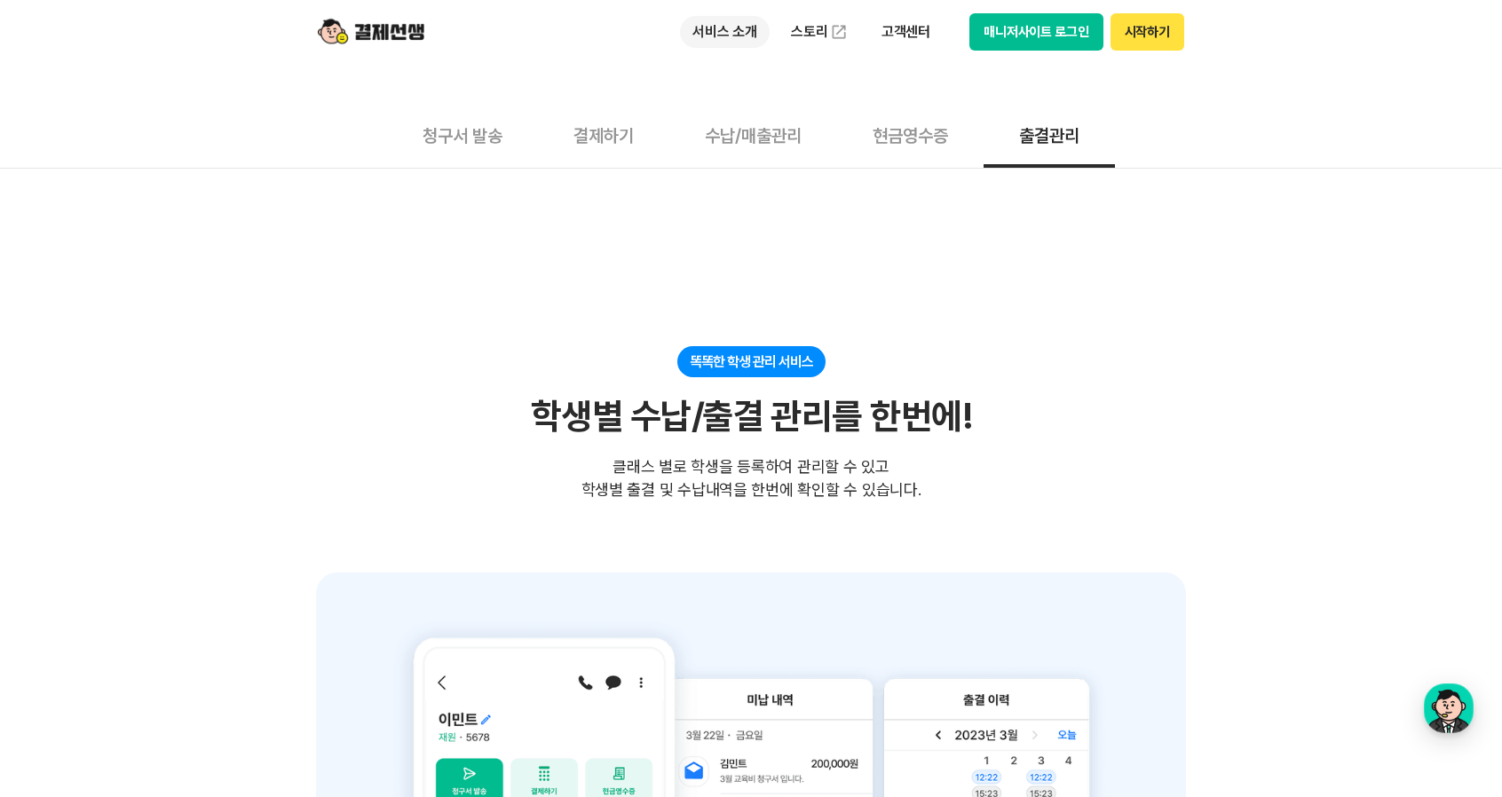
click at [755, 36] on p "서비스 소개" at bounding box center [725, 32] width 90 height 32
click at [844, 27] on img at bounding box center [839, 32] width 18 height 18
